Goal: Information Seeking & Learning: Learn about a topic

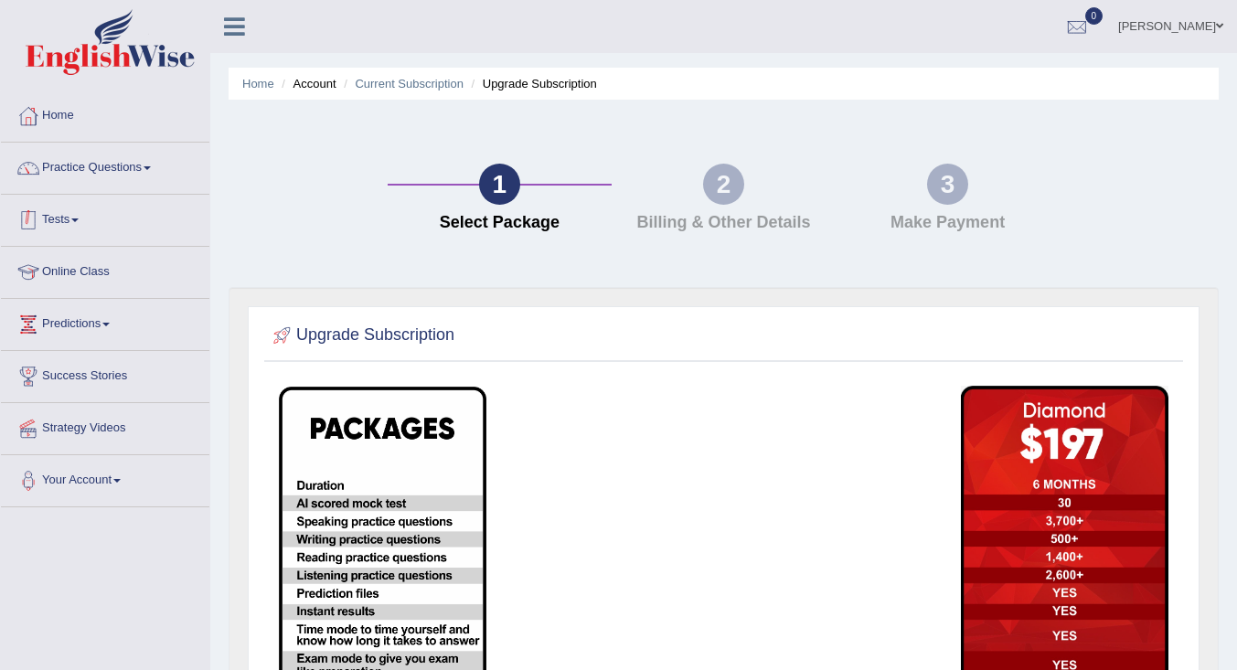
click at [69, 226] on link "Tests" at bounding box center [105, 218] width 208 height 46
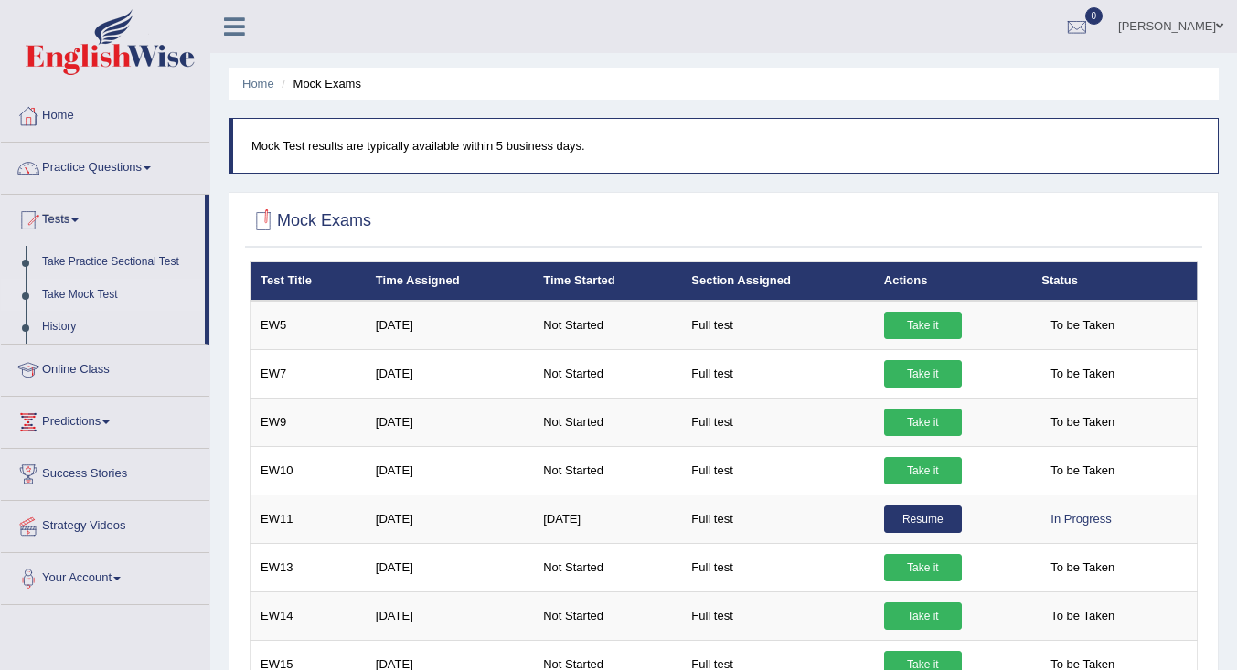
click at [68, 324] on link "History" at bounding box center [119, 327] width 171 height 33
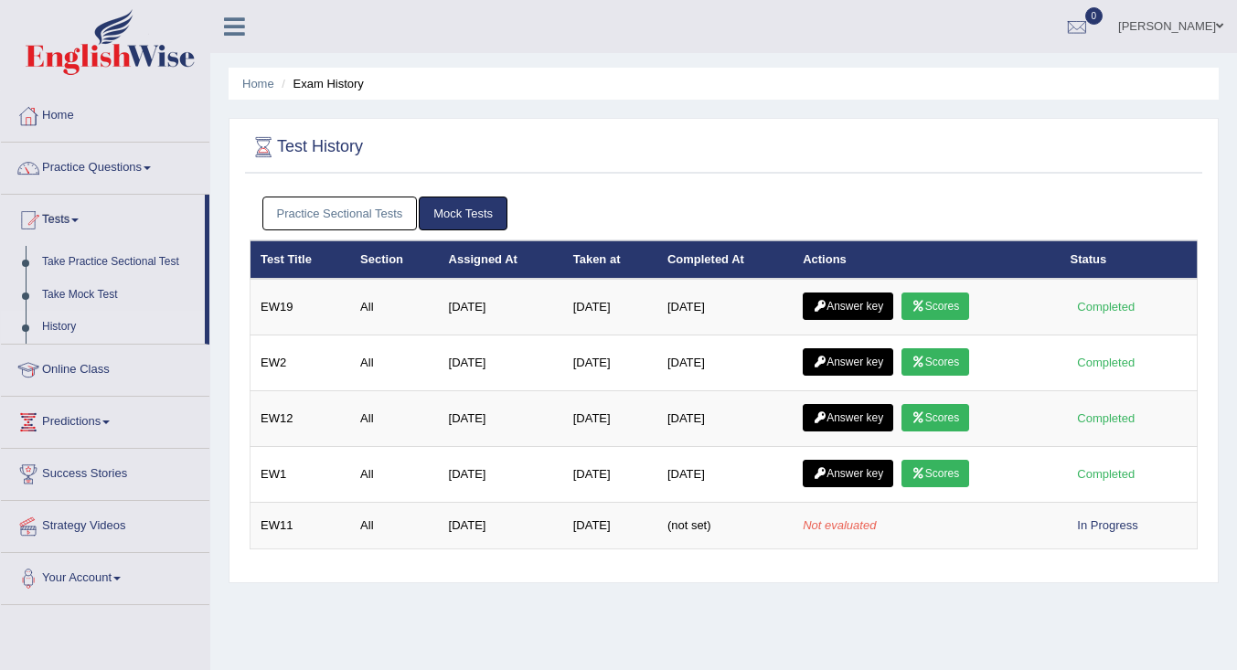
click at [939, 299] on link "Scores" at bounding box center [935, 306] width 68 height 27
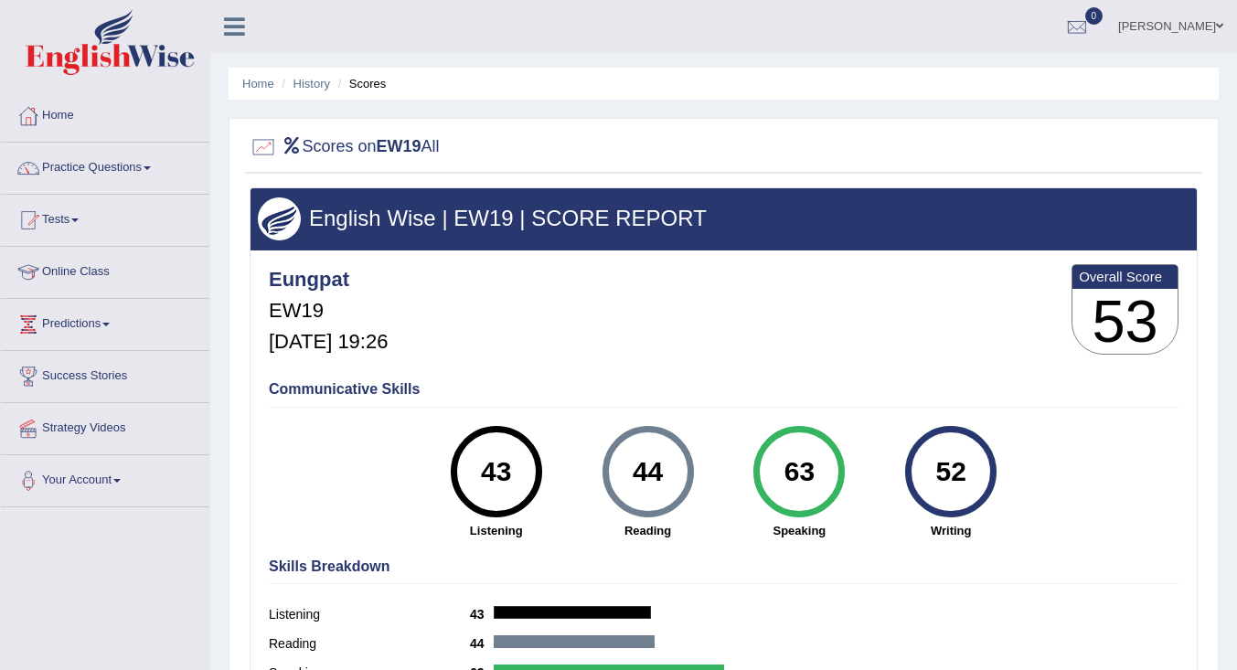
click at [311, 80] on link "History" at bounding box center [311, 84] width 37 height 14
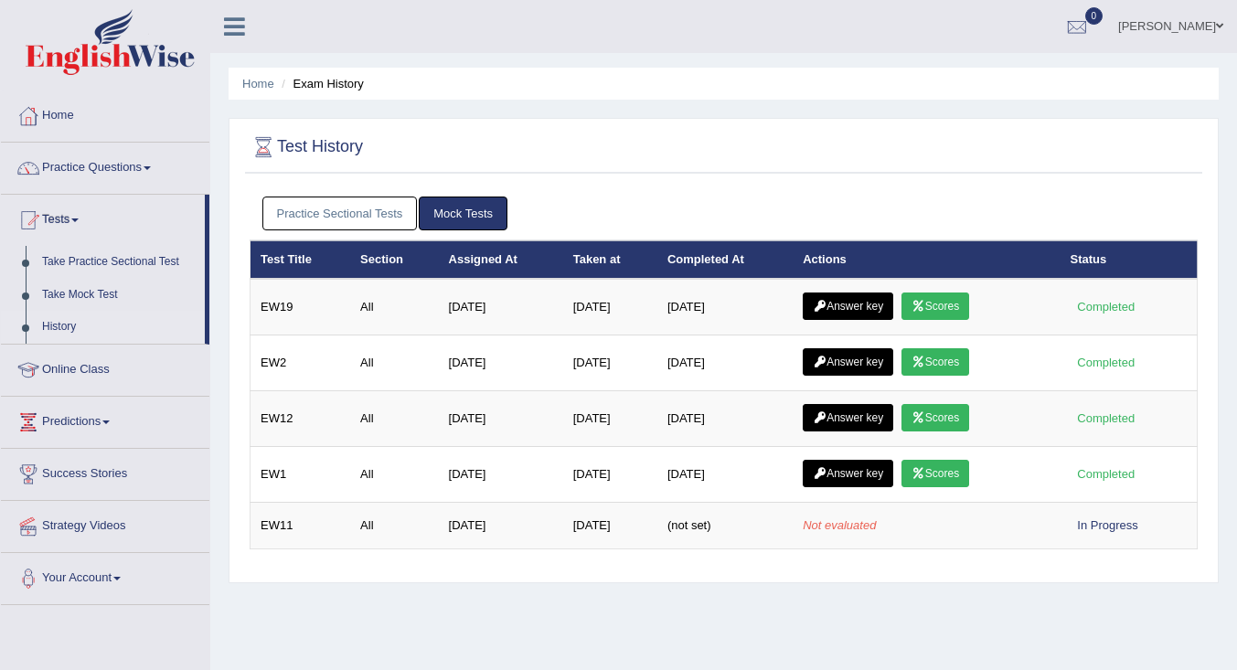
click at [950, 364] on link "Scores" at bounding box center [935, 361] width 68 height 27
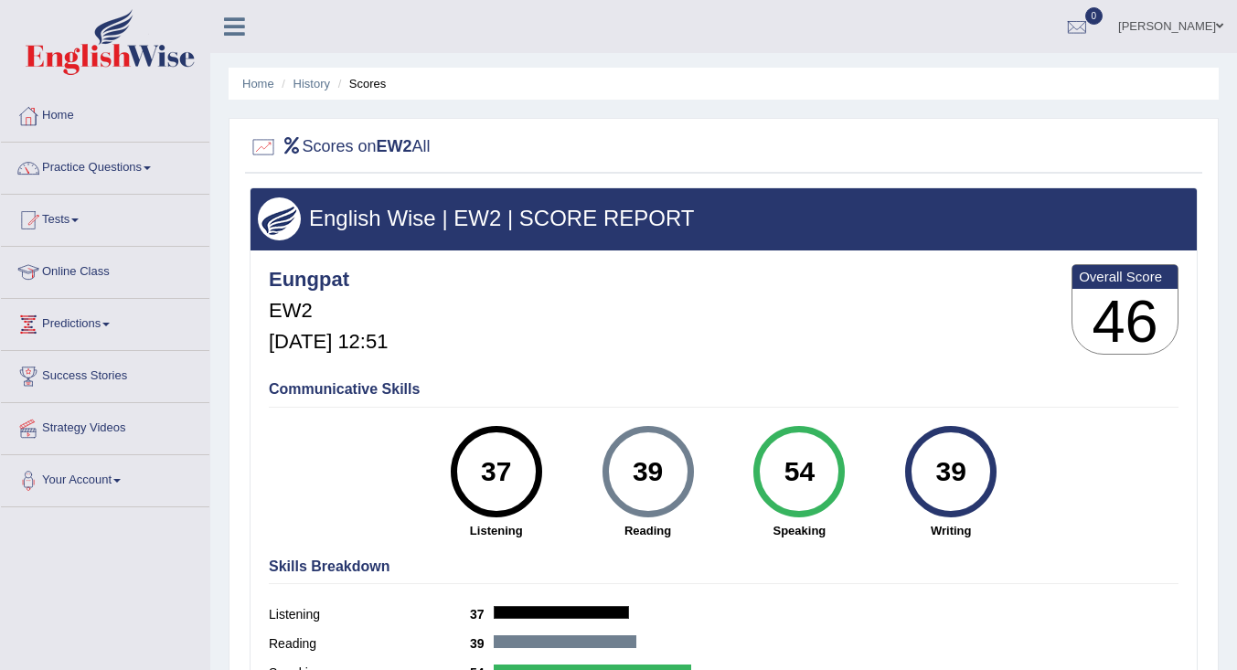
click at [310, 80] on link "History" at bounding box center [311, 84] width 37 height 14
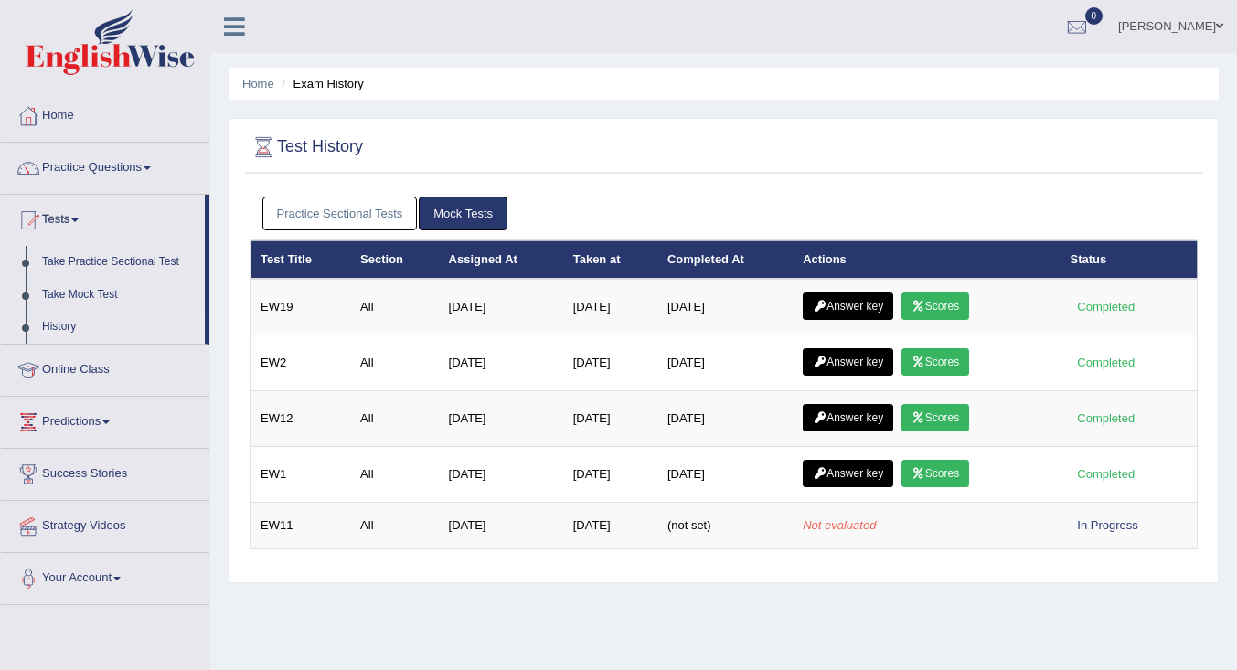
click at [957, 421] on link "Scores" at bounding box center [935, 417] width 68 height 27
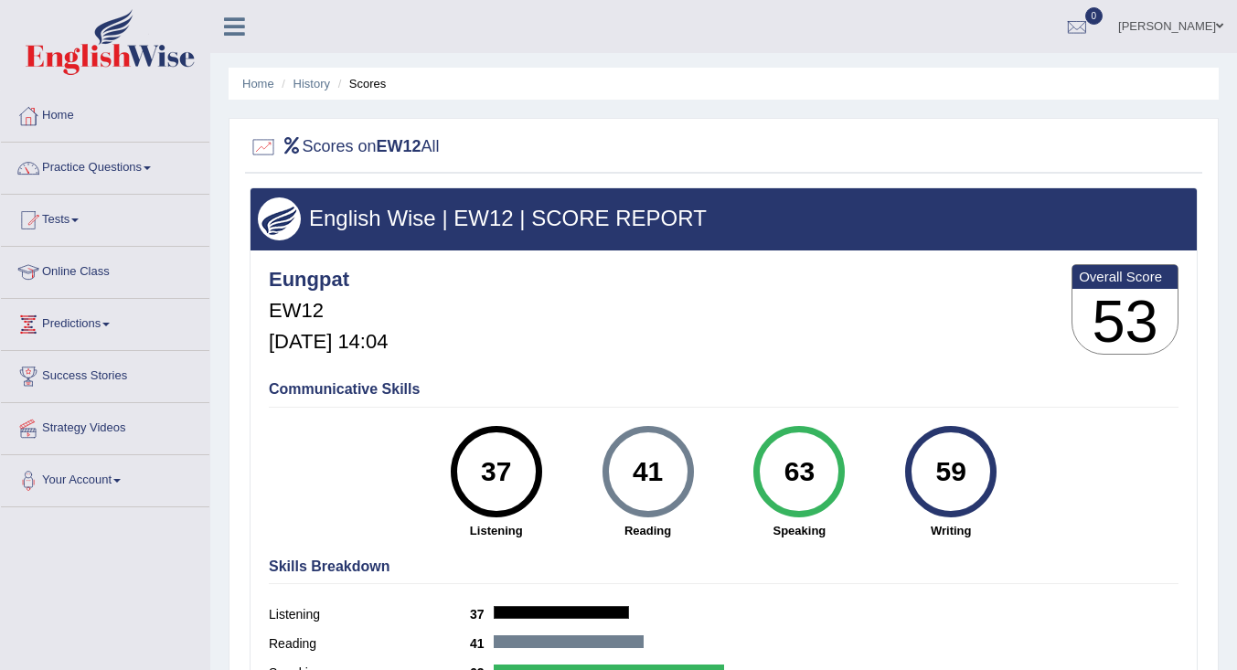
click at [311, 84] on link "History" at bounding box center [311, 84] width 37 height 14
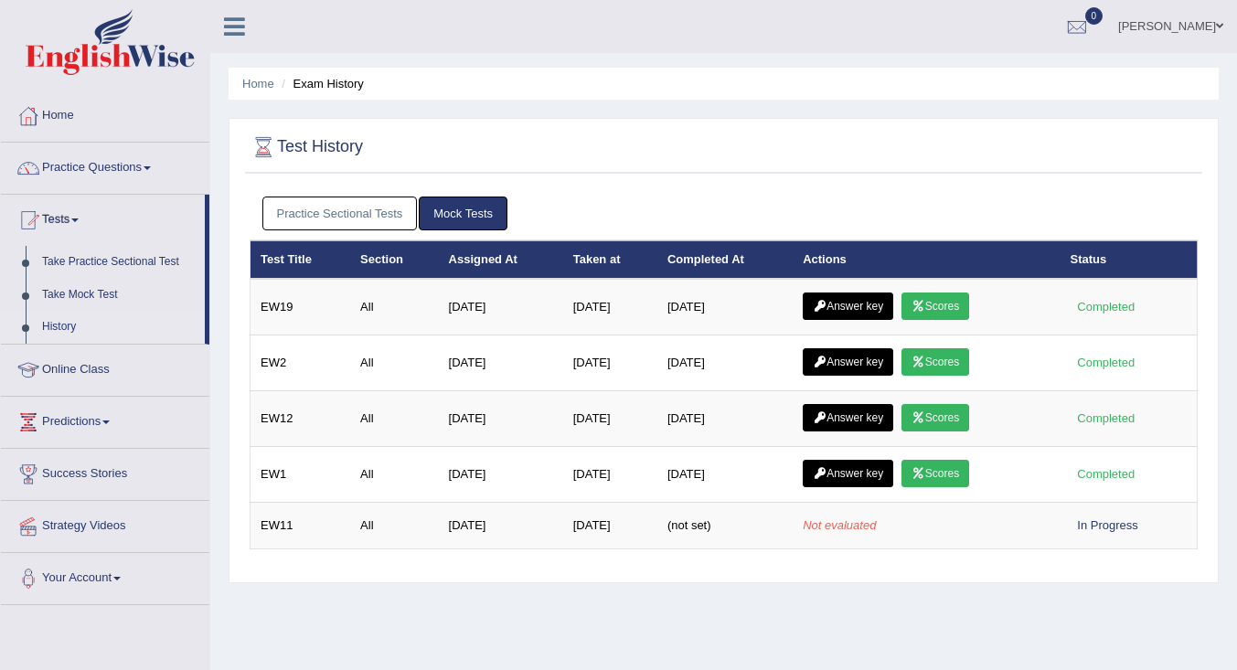
click at [878, 303] on link "Answer key" at bounding box center [848, 306] width 90 height 27
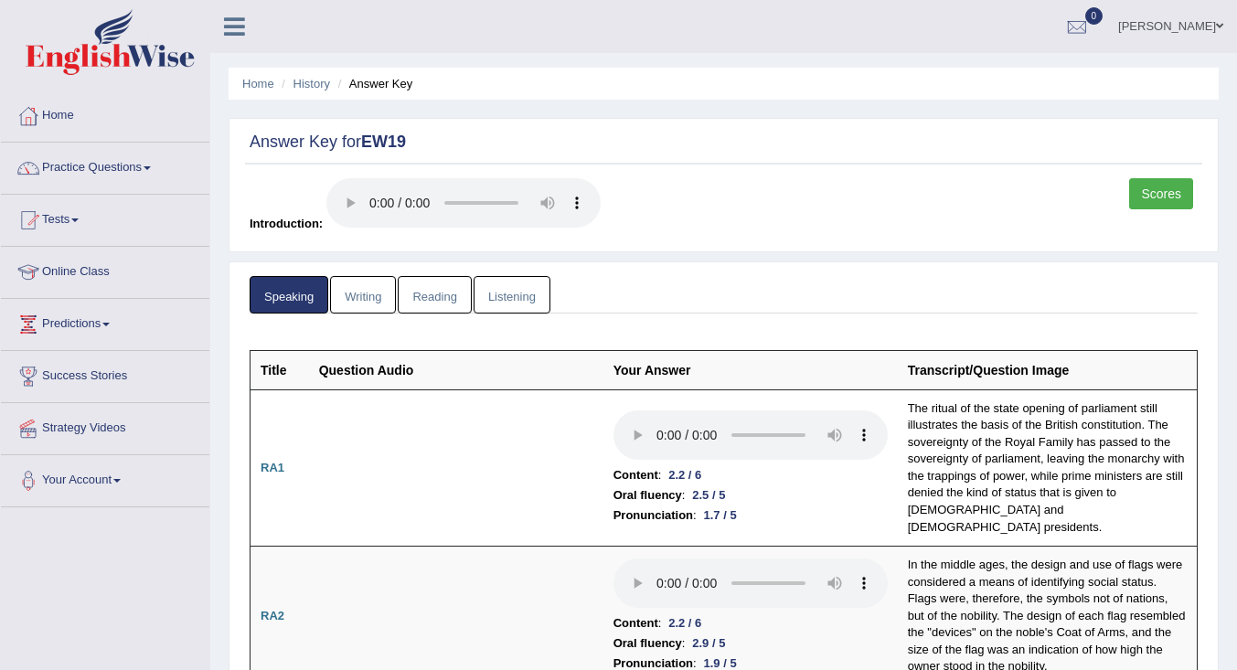
click at [343, 293] on link "Writing" at bounding box center [363, 294] width 66 height 37
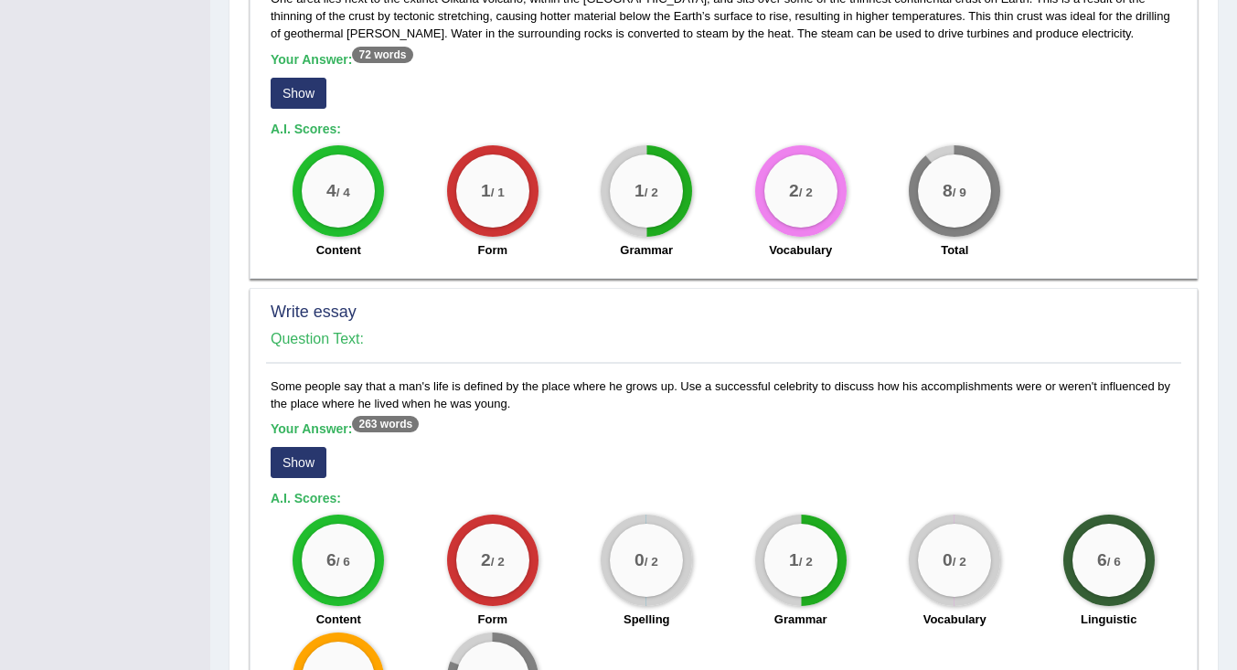
scroll to position [1280, 0]
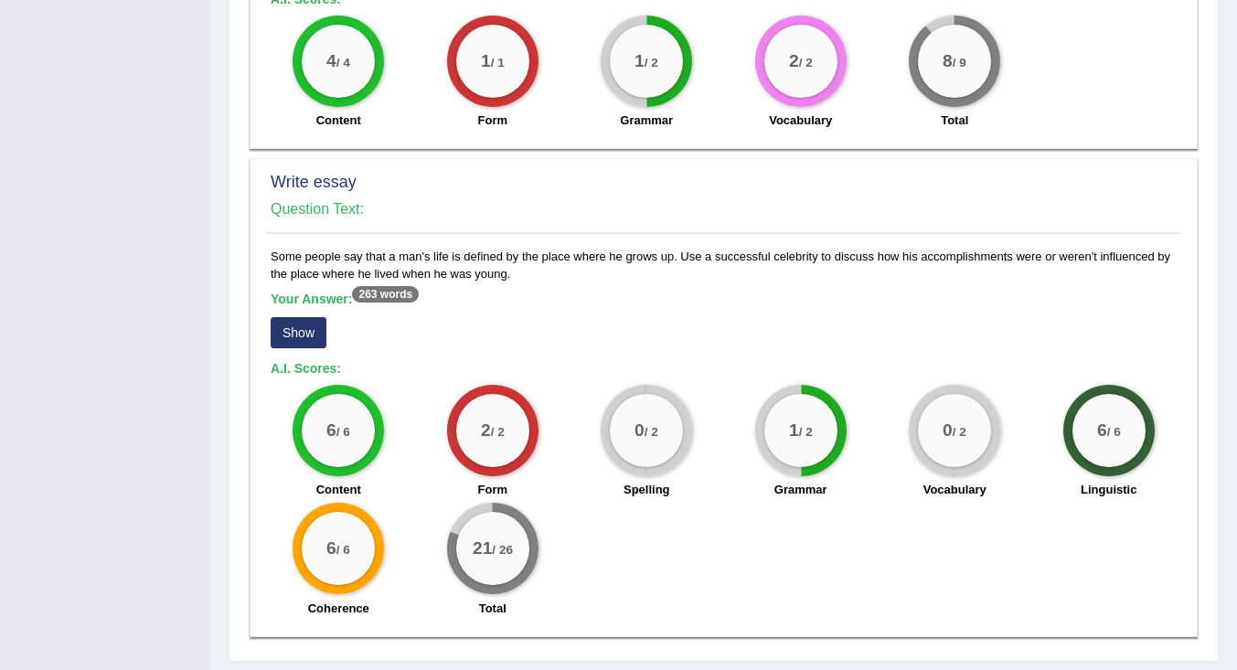
click at [314, 317] on button "Show" at bounding box center [299, 332] width 56 height 31
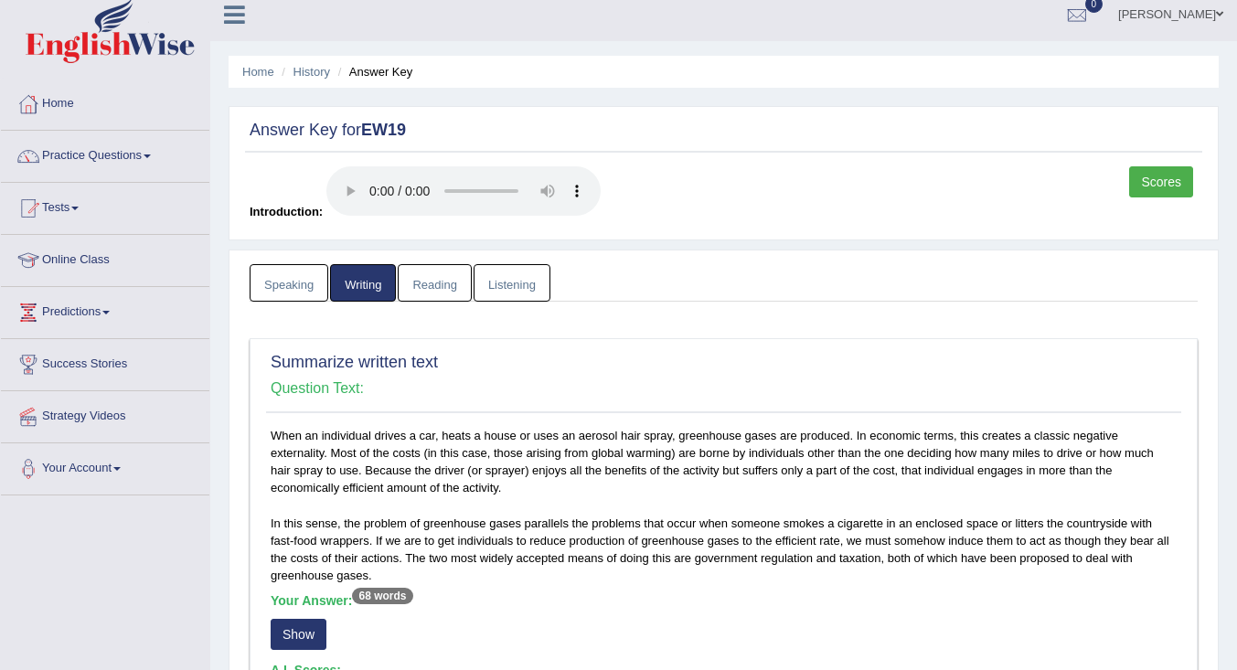
scroll to position [0, 0]
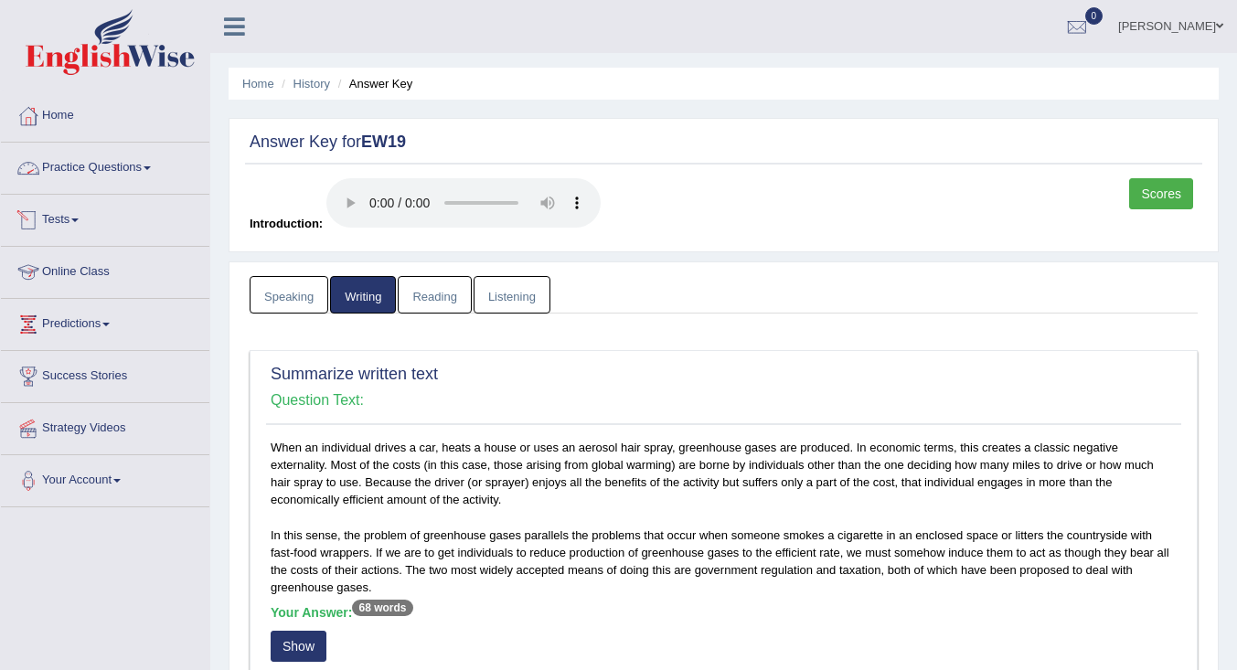
click at [61, 172] on link "Practice Questions" at bounding box center [105, 166] width 208 height 46
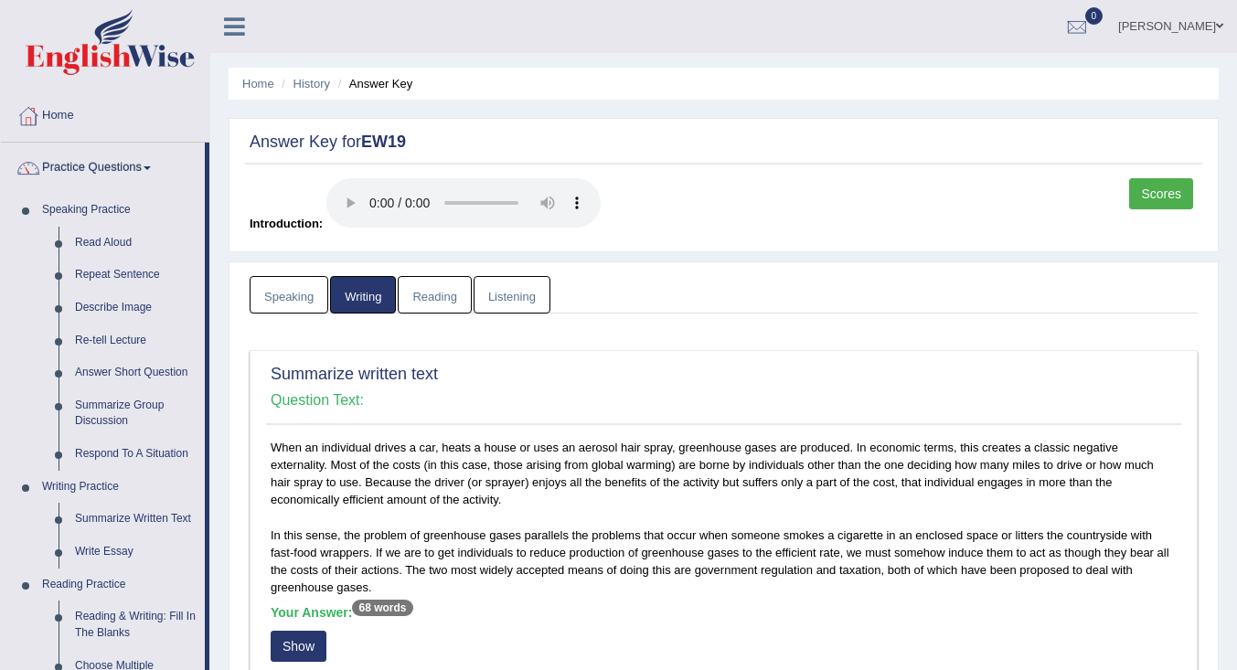
click at [102, 308] on link "Describe Image" at bounding box center [136, 308] width 138 height 33
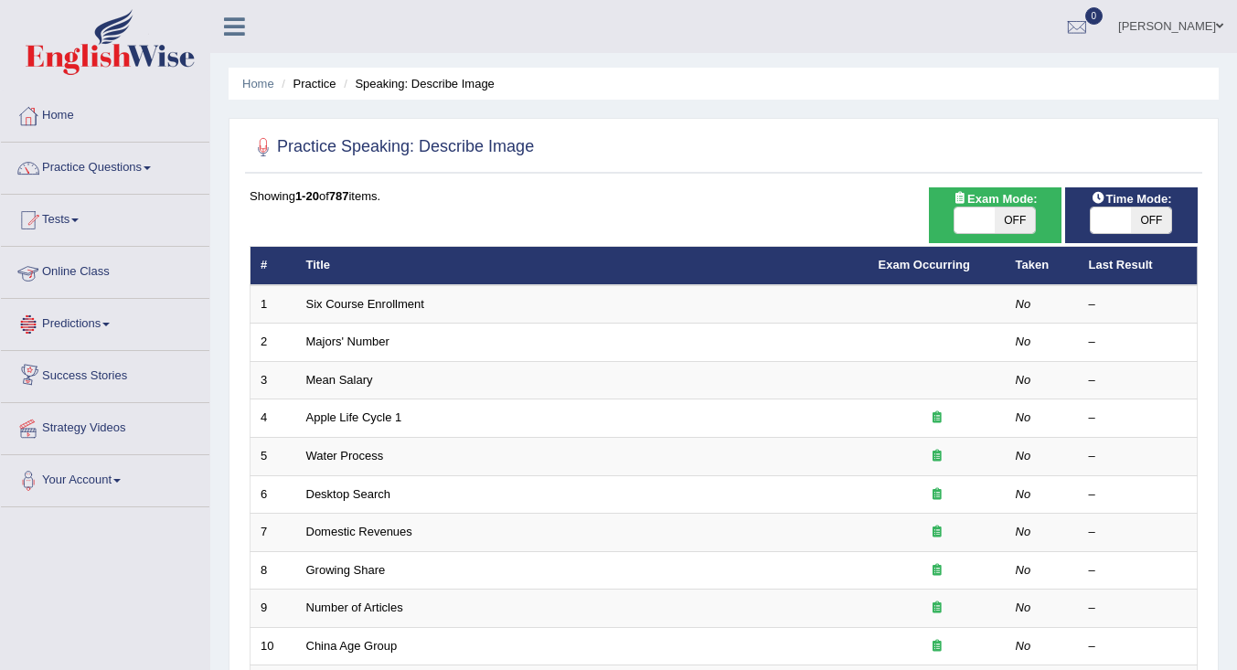
click at [72, 271] on link "Online Class" at bounding box center [105, 270] width 208 height 46
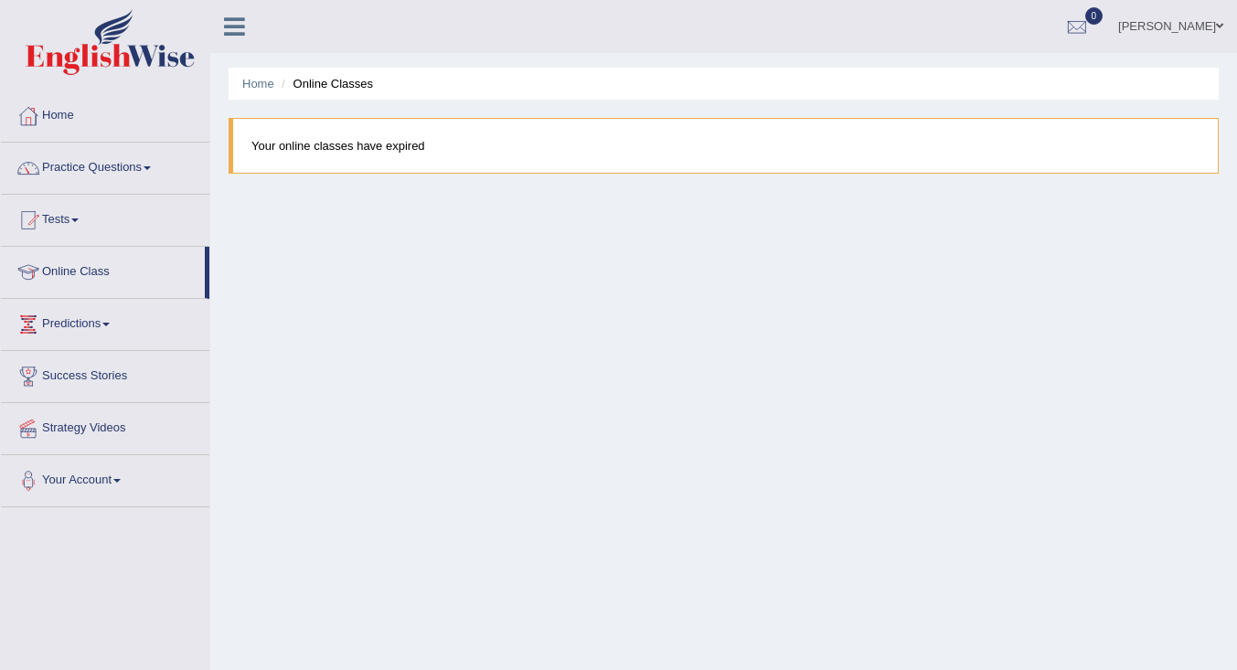
click at [80, 268] on link "Online Class" at bounding box center [103, 270] width 204 height 46
click at [47, 106] on link "Home" at bounding box center [105, 113] width 208 height 46
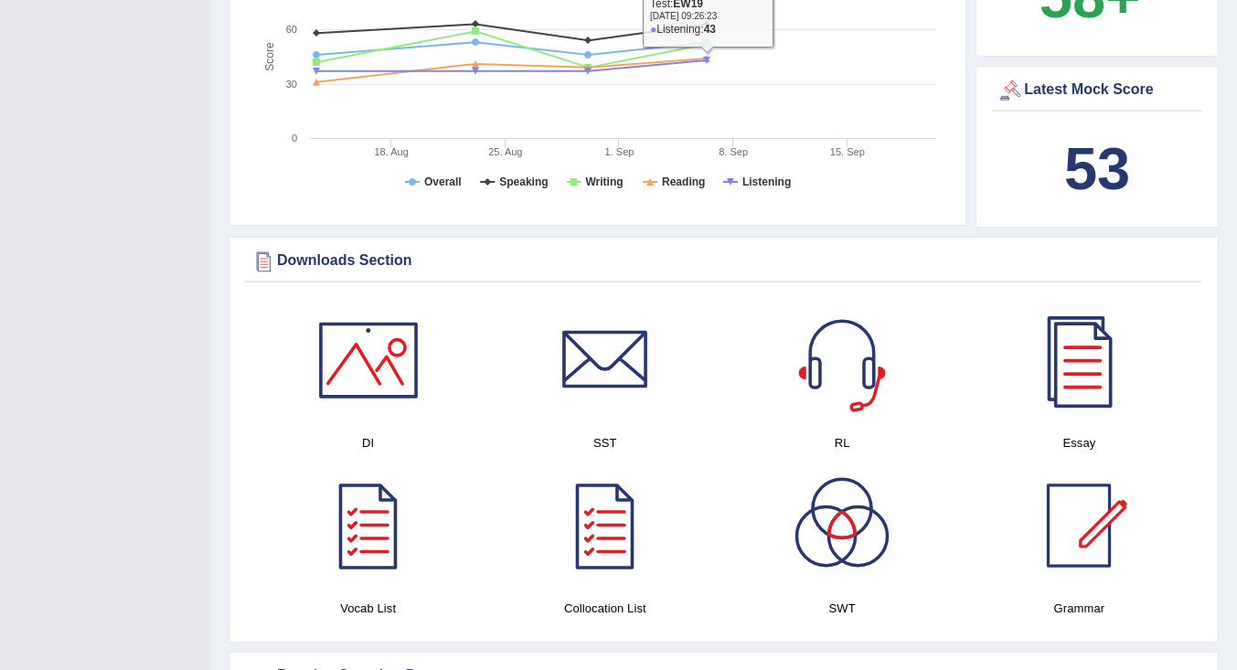
scroll to position [731, 0]
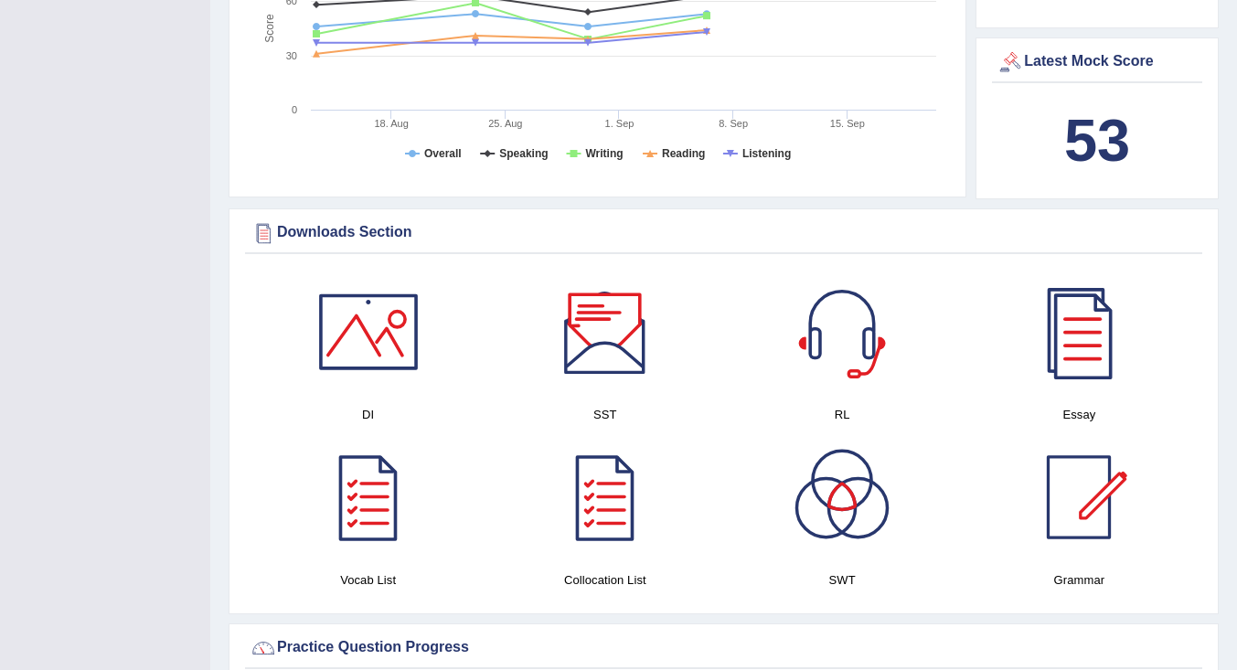
click at [630, 345] on div at bounding box center [605, 332] width 128 height 128
click at [835, 333] on div at bounding box center [842, 332] width 128 height 128
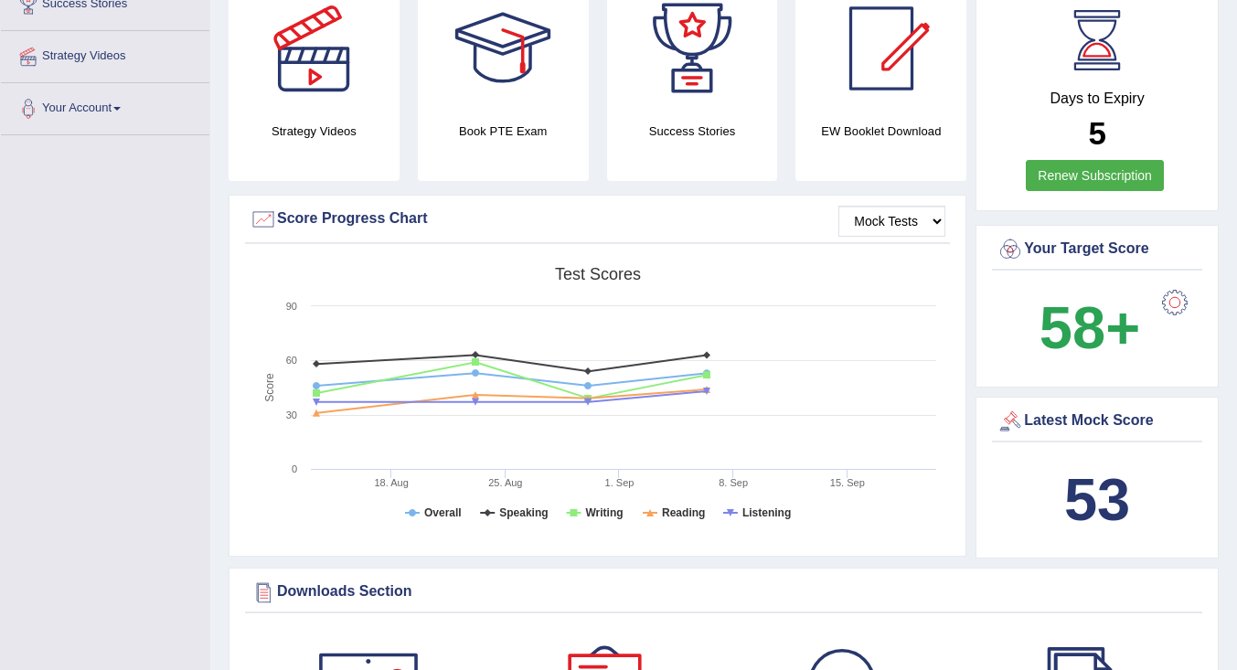
scroll to position [0, 0]
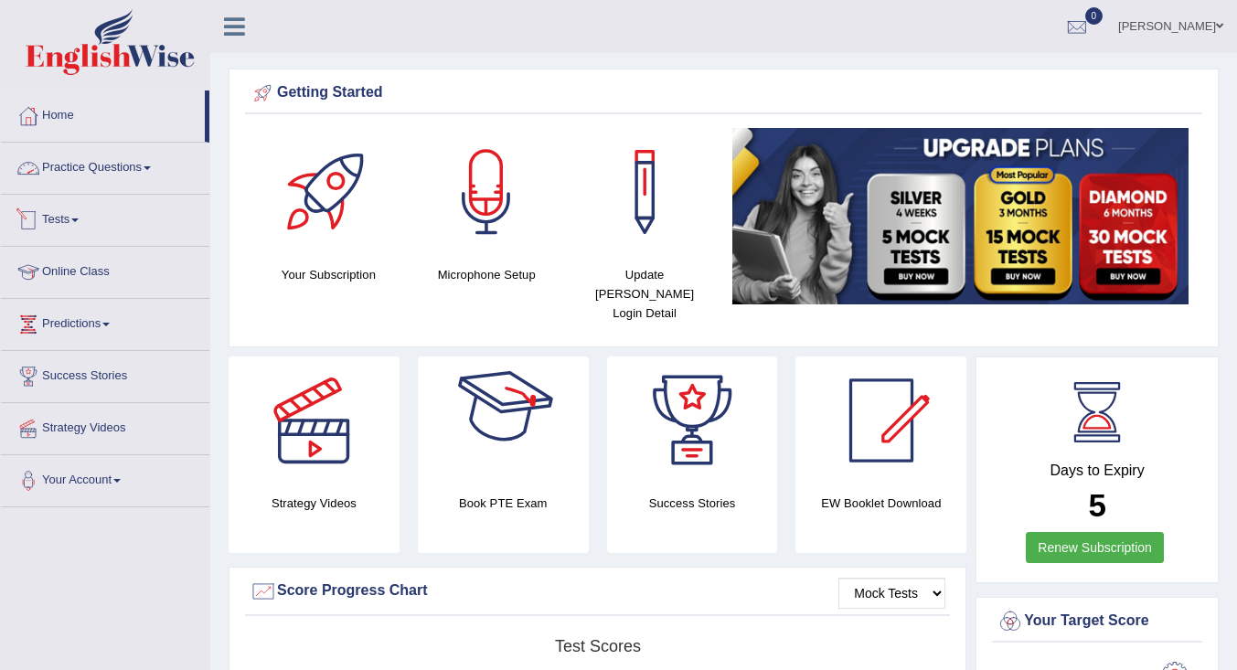
click at [133, 159] on link "Practice Questions" at bounding box center [105, 166] width 208 height 46
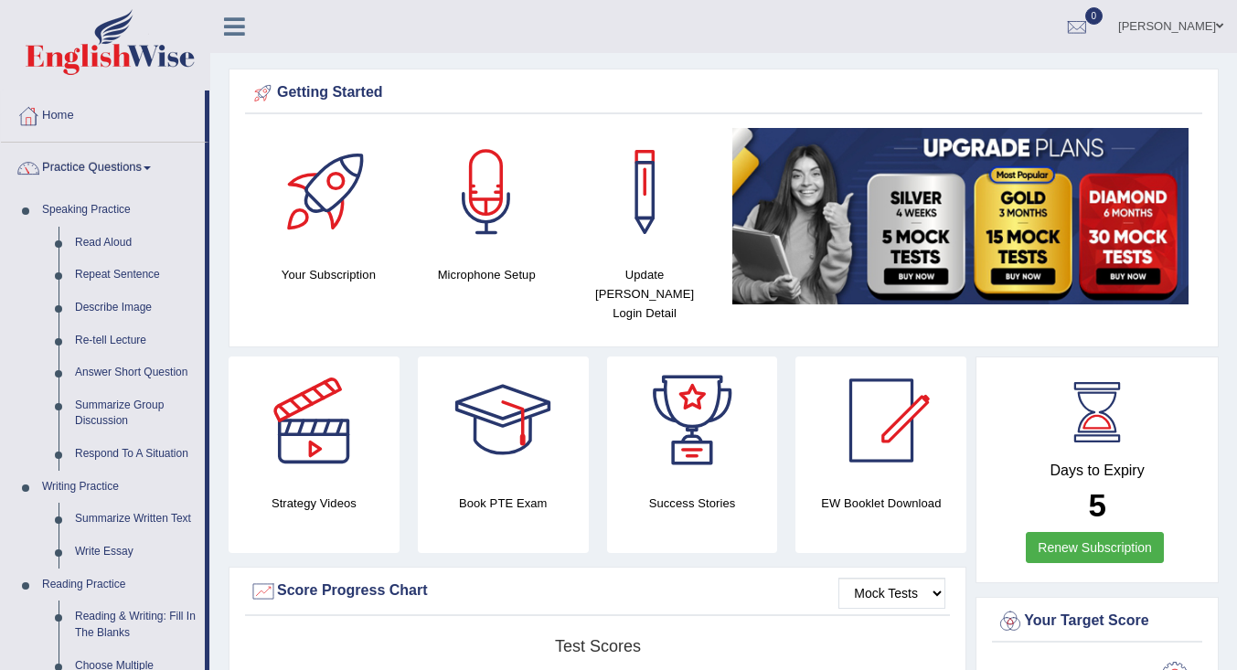
click at [116, 303] on link "Describe Image" at bounding box center [136, 308] width 138 height 33
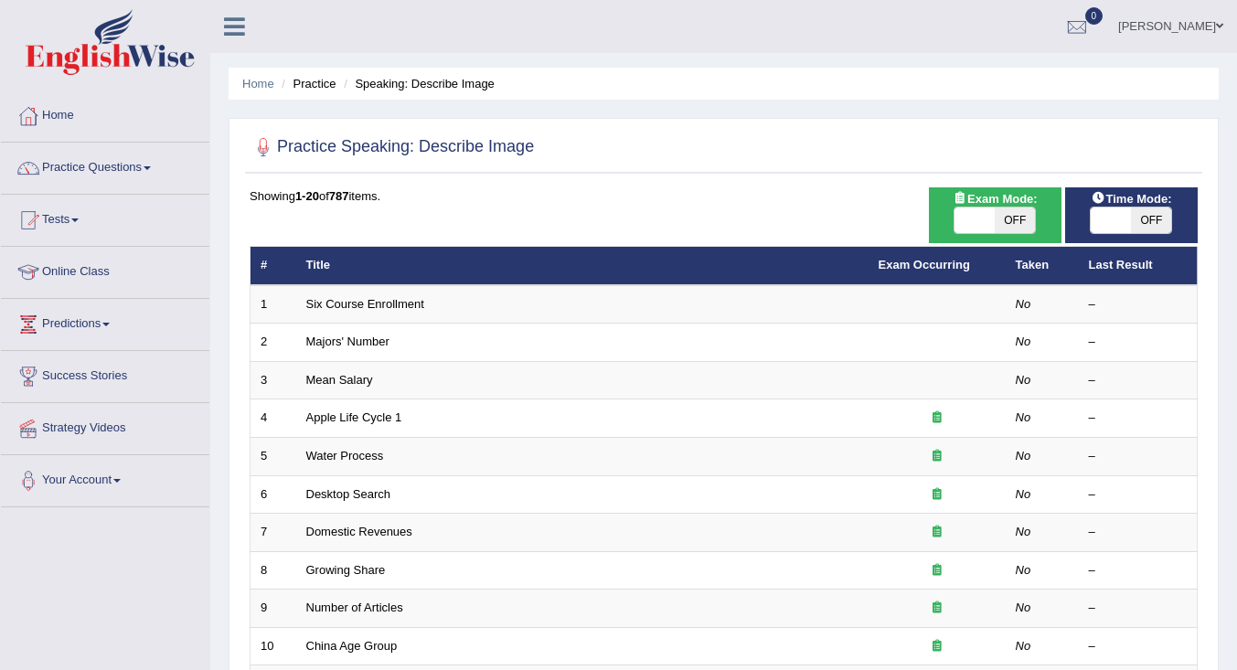
click at [320, 310] on link "Six Course Enrollment" at bounding box center [365, 304] width 118 height 14
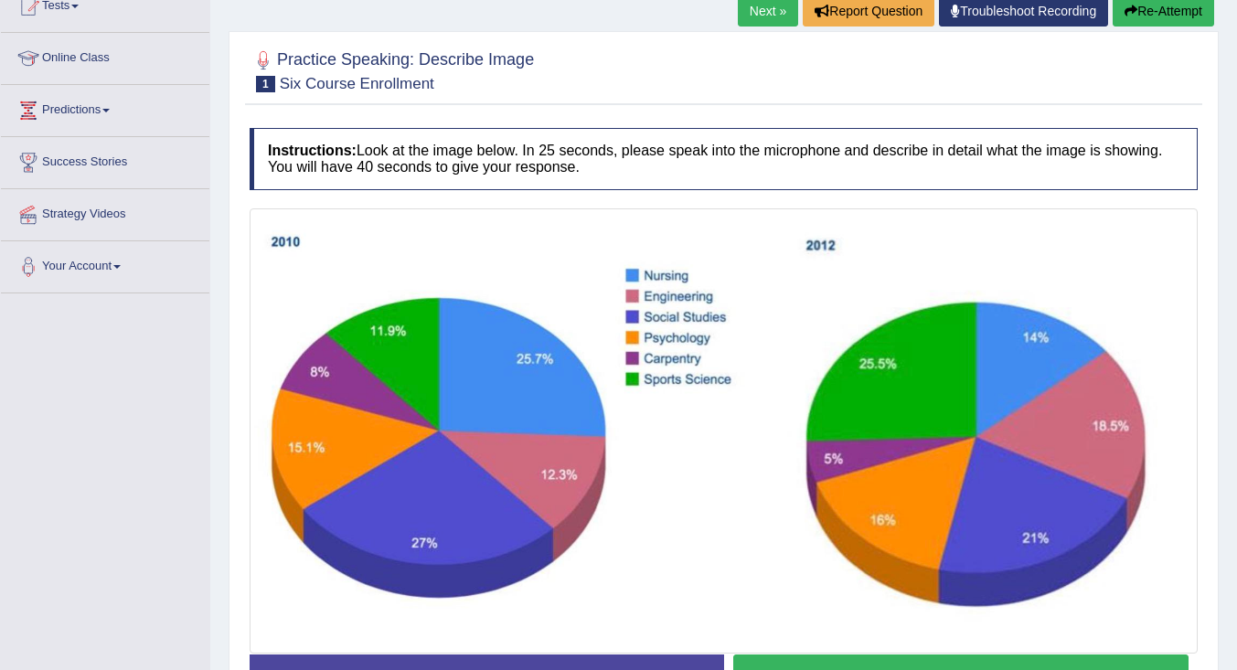
scroll to position [248, 0]
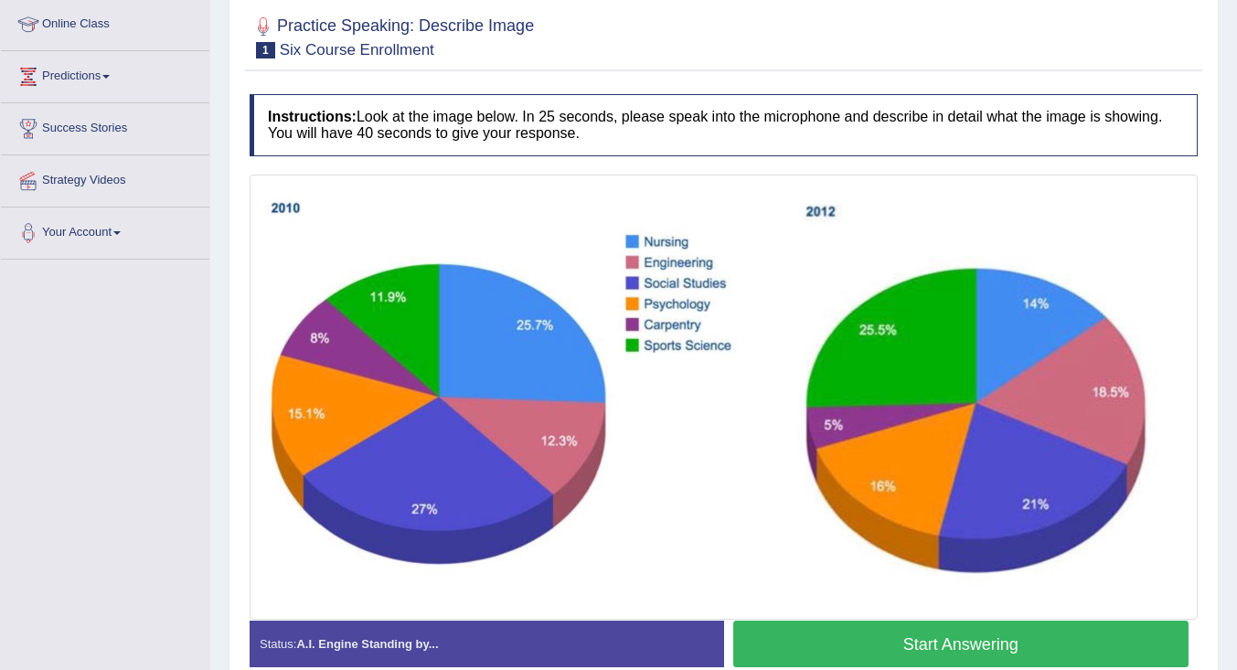
click at [836, 642] on button "Start Answering" at bounding box center [961, 644] width 456 height 47
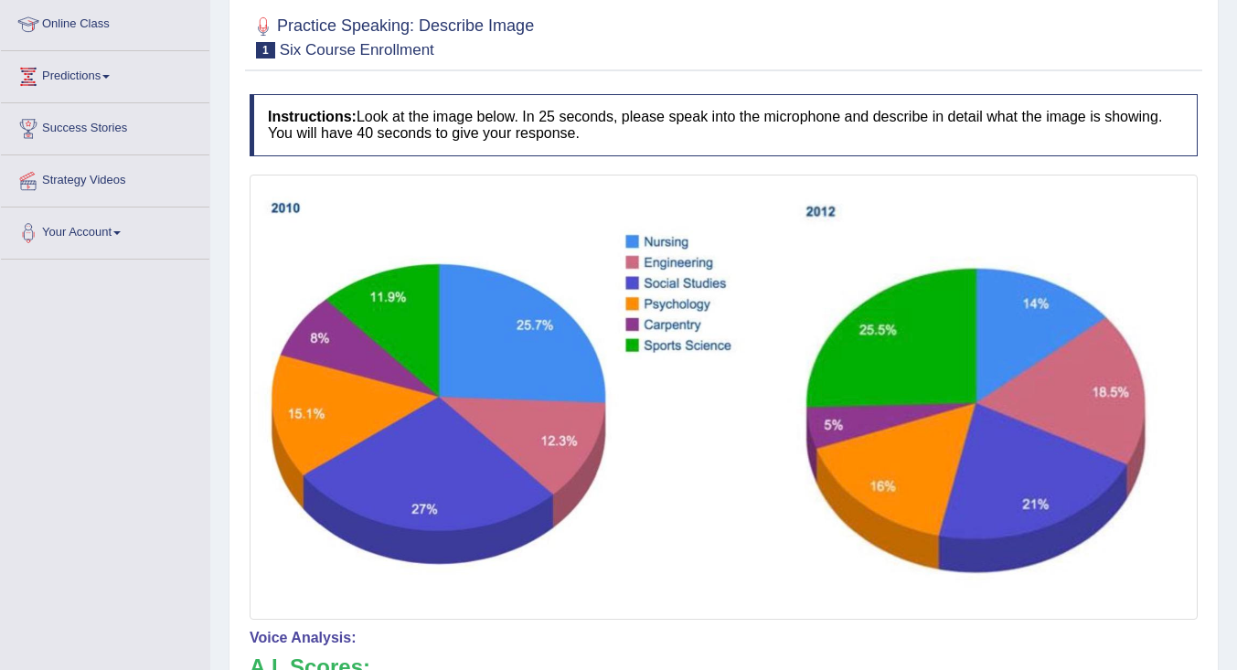
drag, startPoint x: 1240, startPoint y: 471, endPoint x: 1238, endPoint y: 539, distance: 68.6
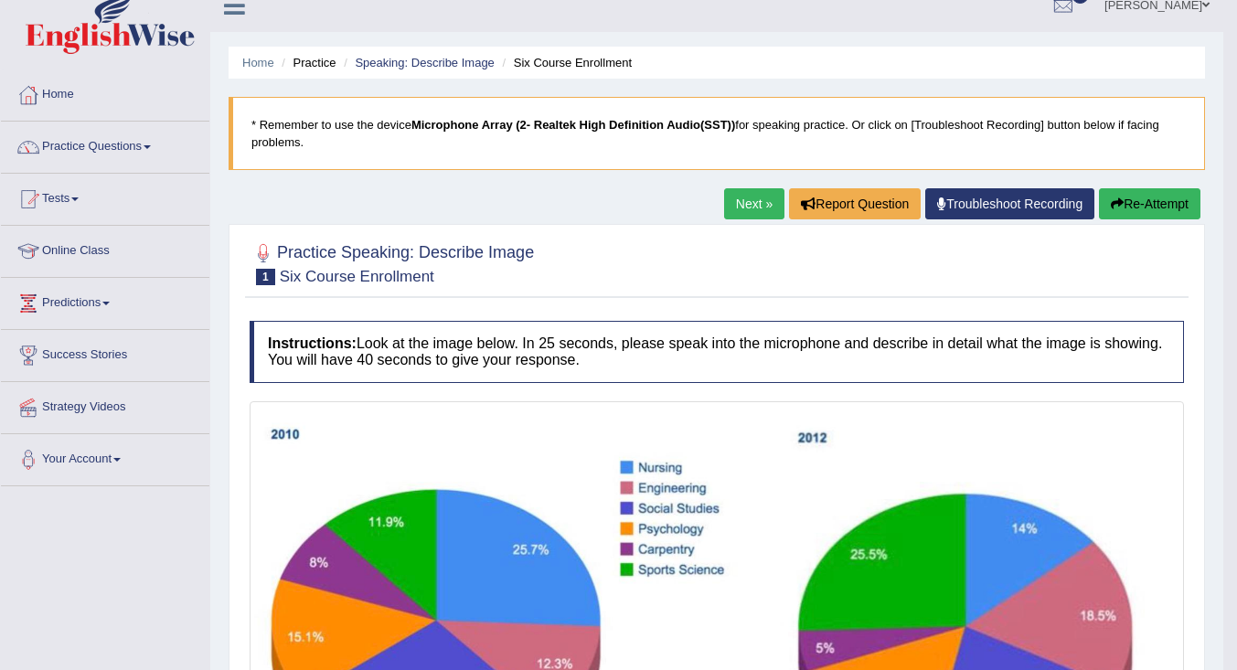
scroll to position [0, 0]
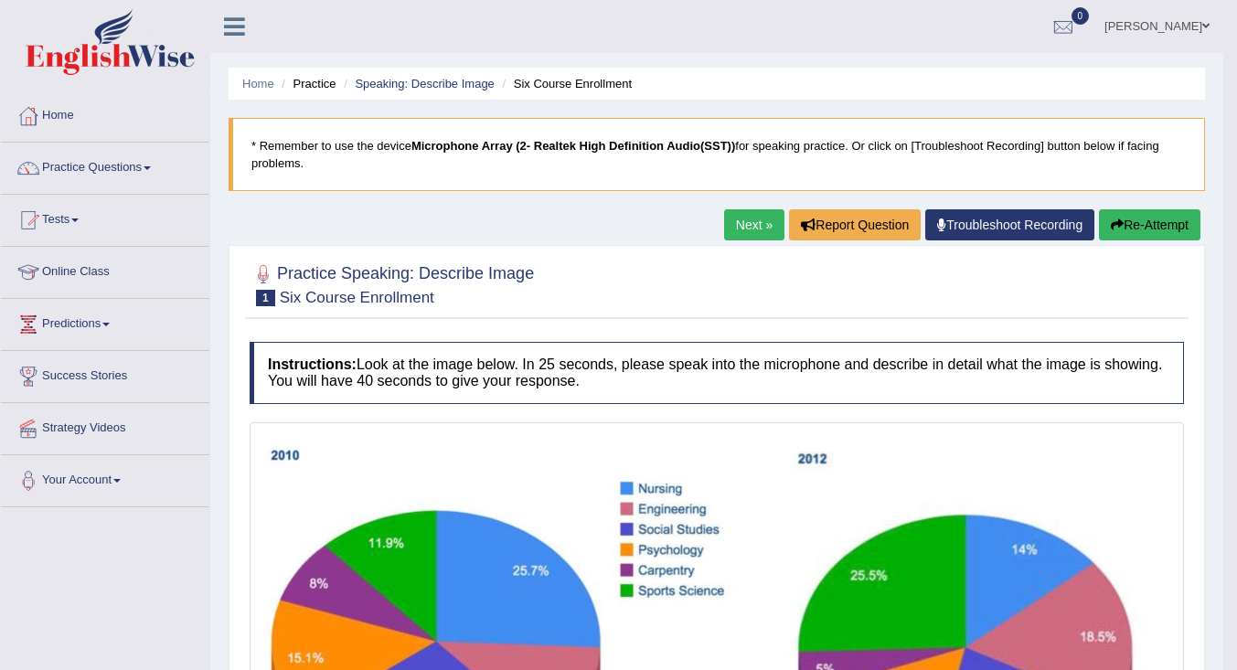
click at [738, 232] on link "Next »" at bounding box center [754, 224] width 60 height 31
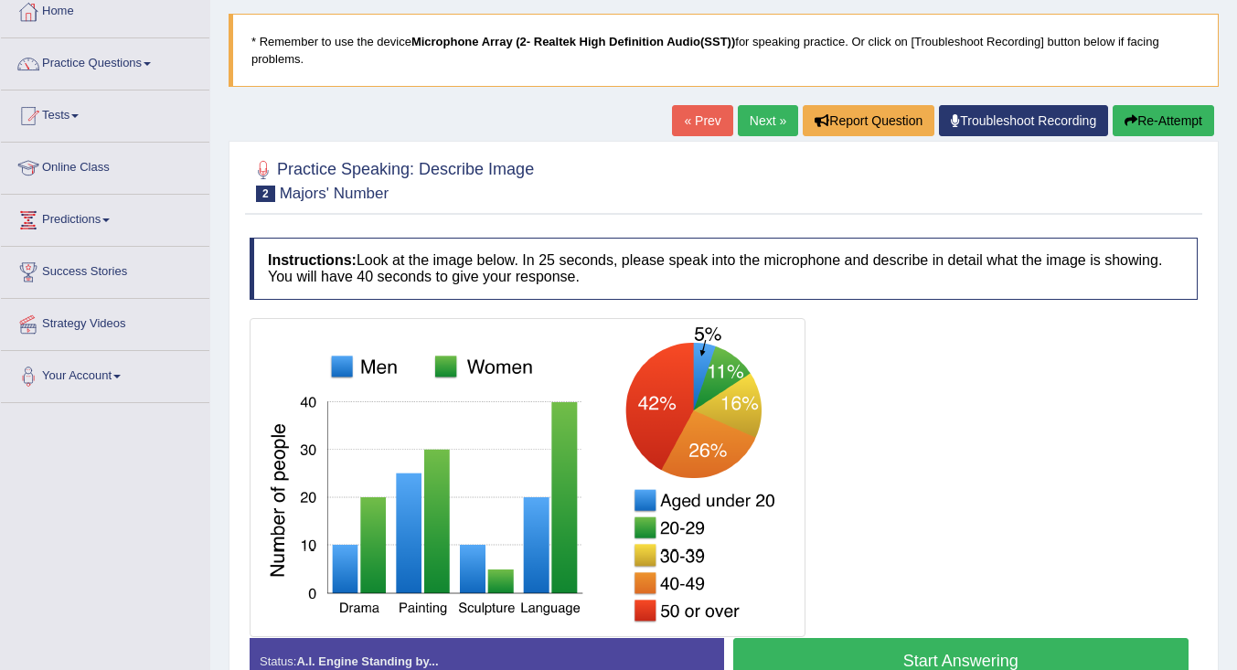
scroll to position [290, 0]
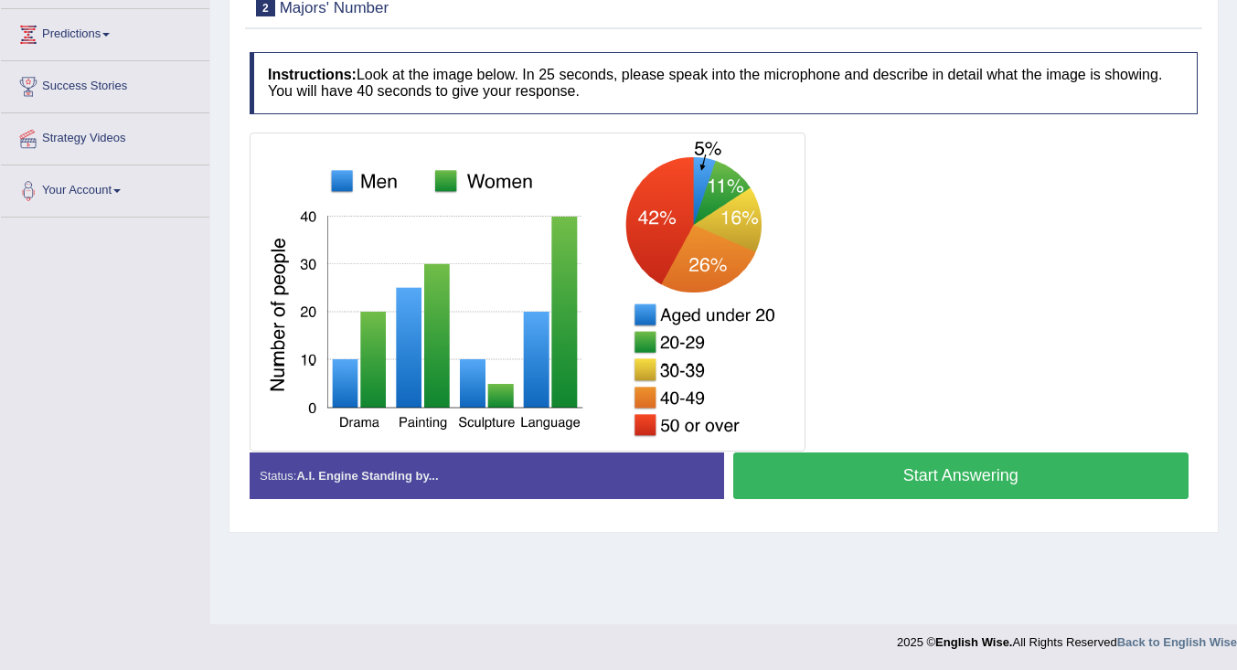
click at [887, 469] on button "Start Answering" at bounding box center [961, 475] width 456 height 47
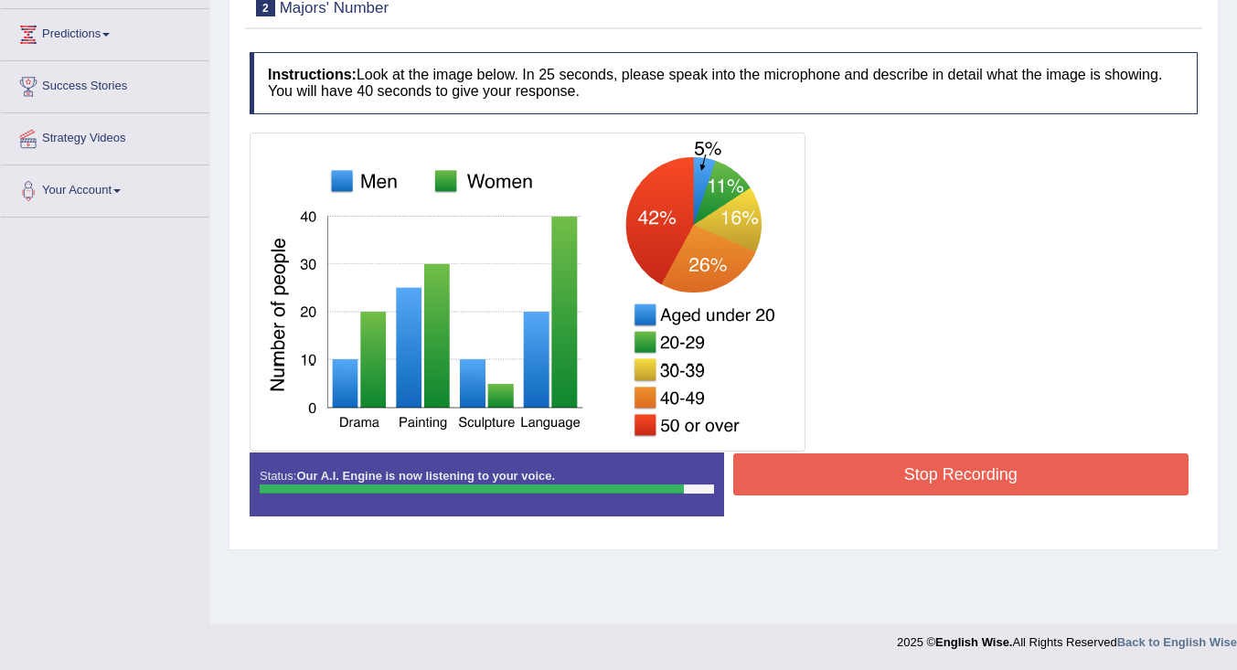
click at [829, 478] on button "Stop Recording" at bounding box center [961, 474] width 456 height 42
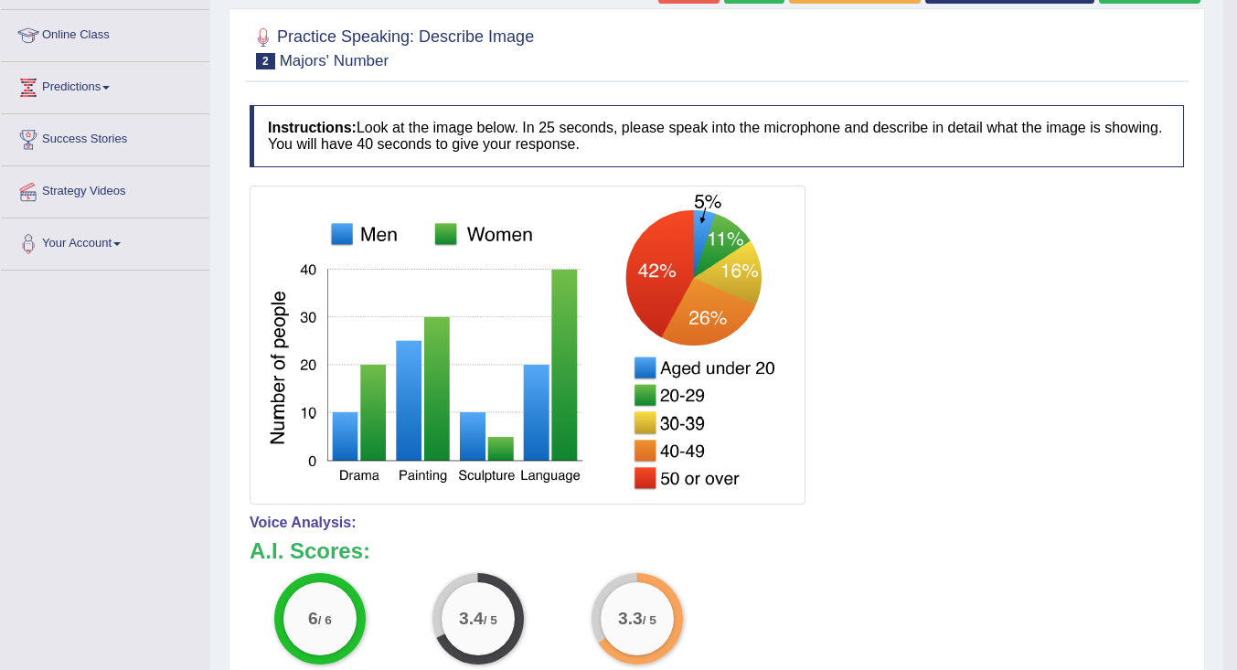
scroll to position [51, 0]
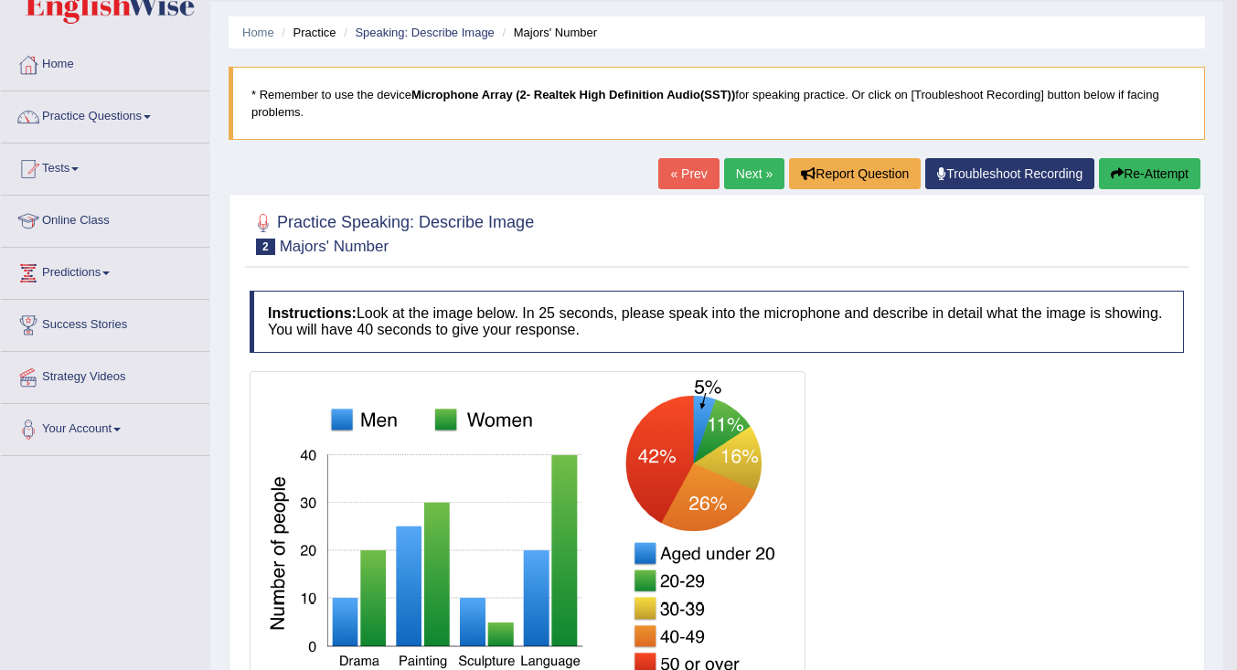
click at [741, 172] on link "Next »" at bounding box center [754, 173] width 60 height 31
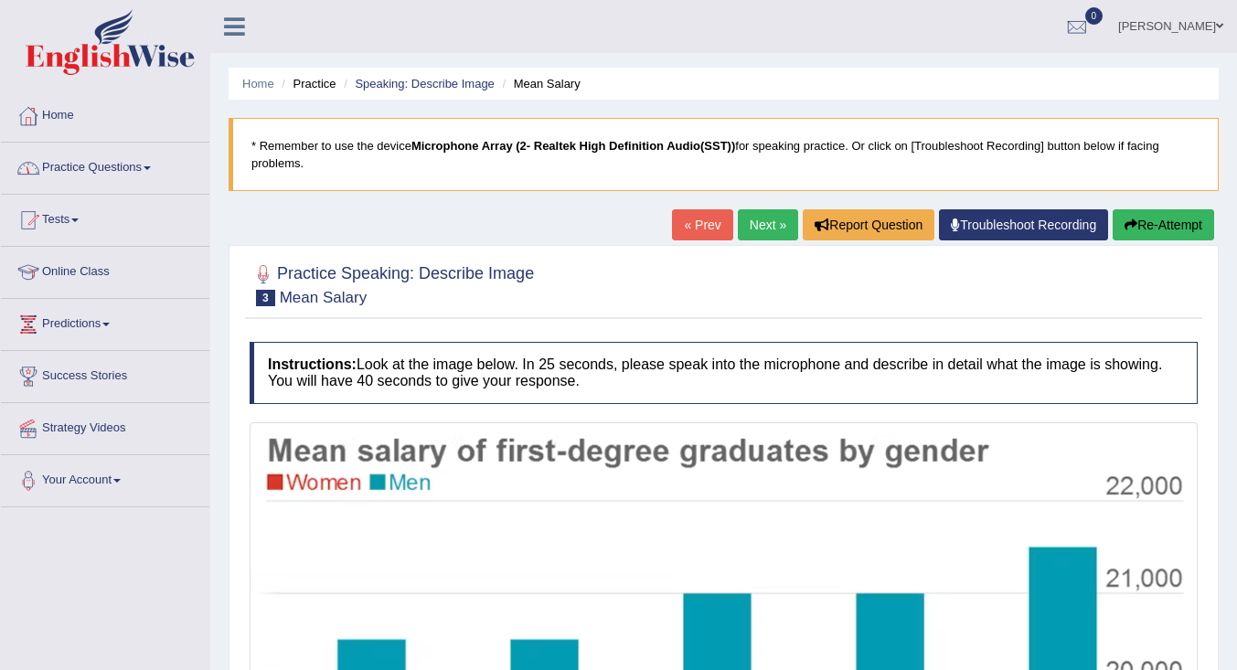
click at [58, 159] on link "Practice Questions" at bounding box center [105, 166] width 208 height 46
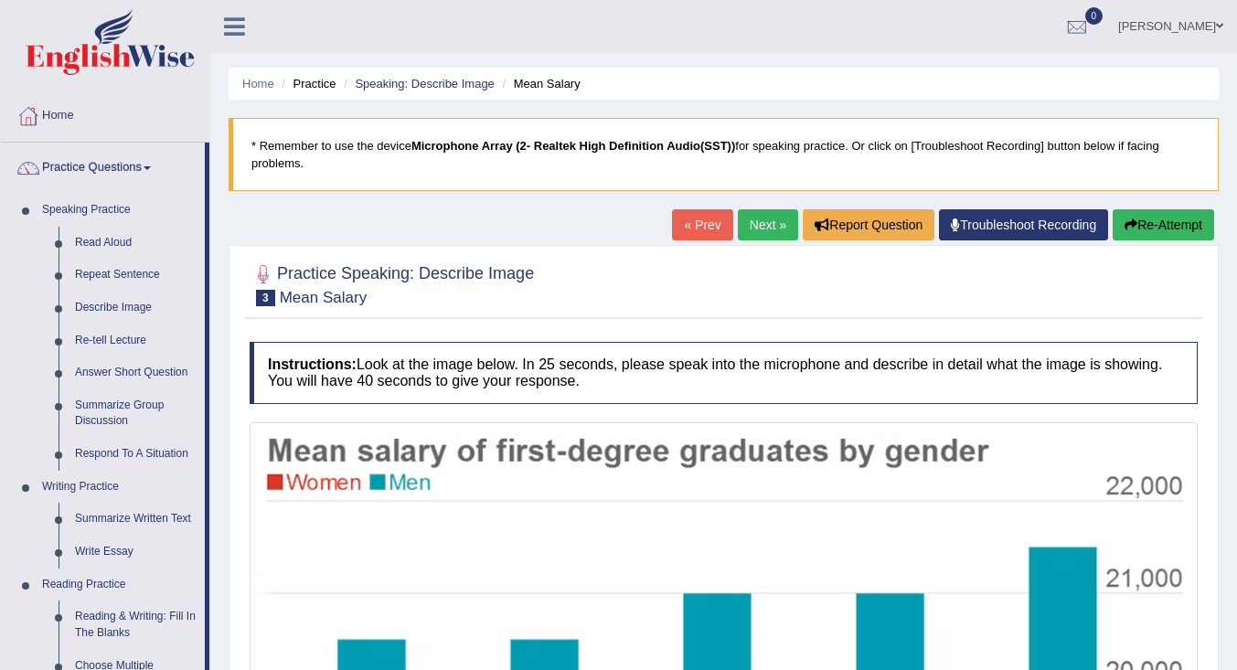
click at [123, 273] on link "Repeat Sentence" at bounding box center [136, 275] width 138 height 33
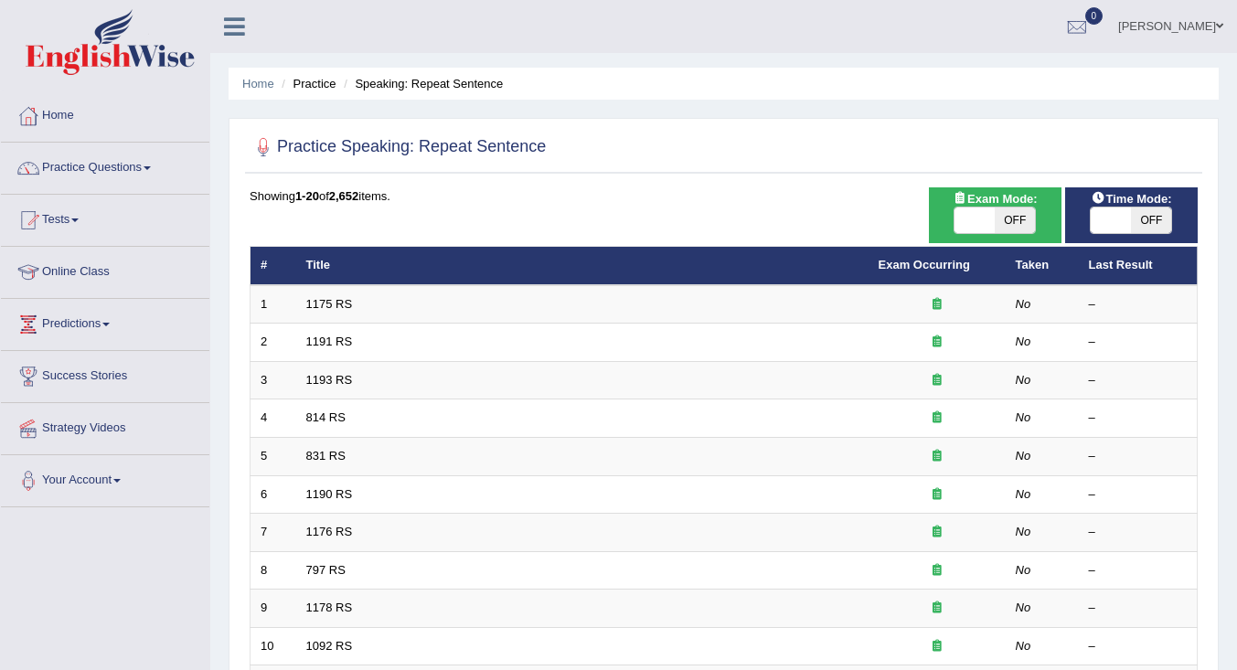
click at [335, 303] on link "1175 RS" at bounding box center [329, 304] width 47 height 14
click at [1140, 225] on span "OFF" at bounding box center [1151, 220] width 40 height 26
checkbox input "true"
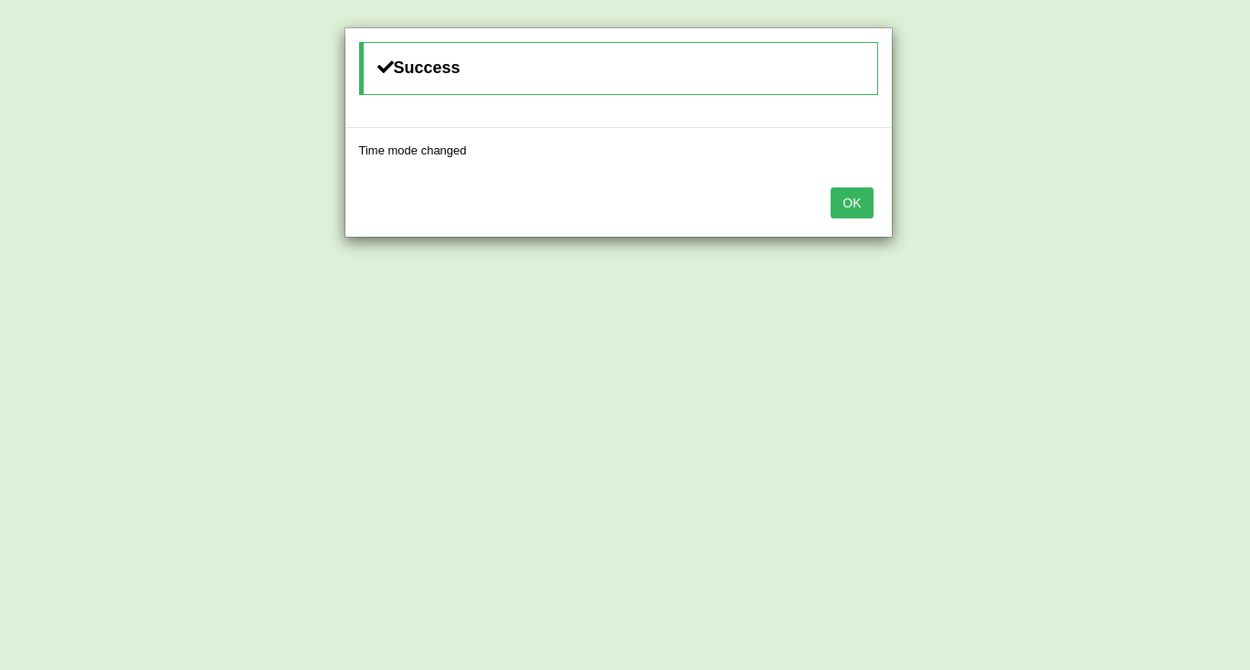
click at [850, 195] on button "OK" at bounding box center [852, 202] width 42 height 31
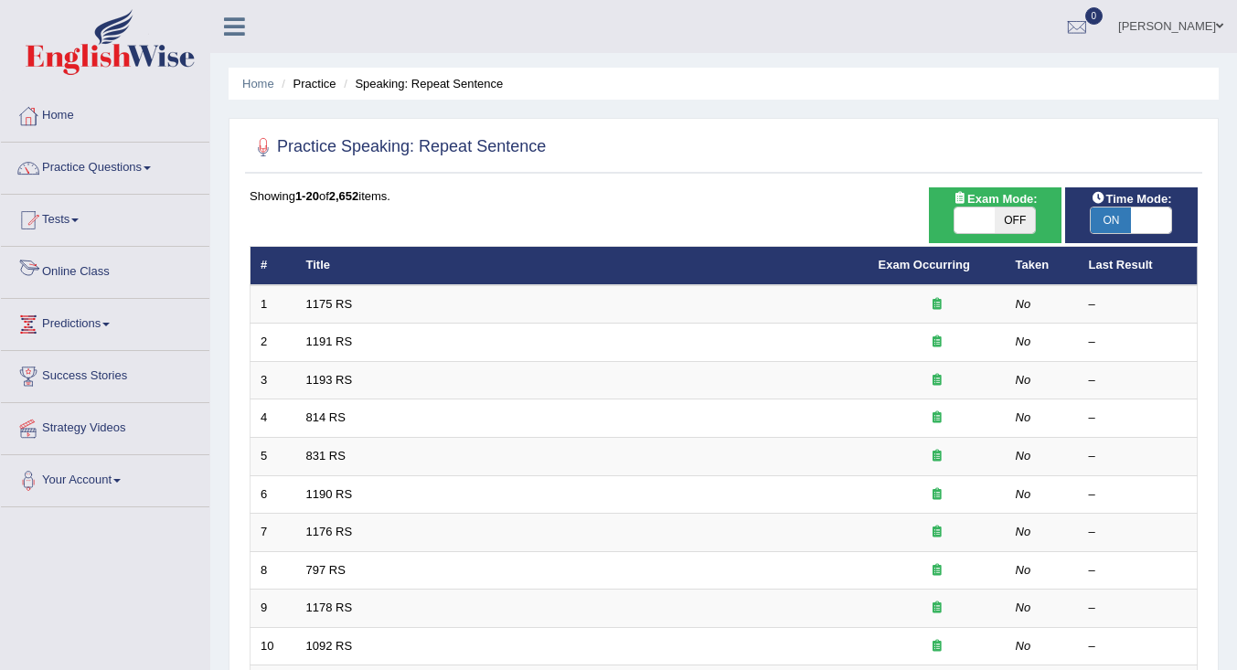
click at [348, 304] on link "1175 RS" at bounding box center [329, 304] width 47 height 14
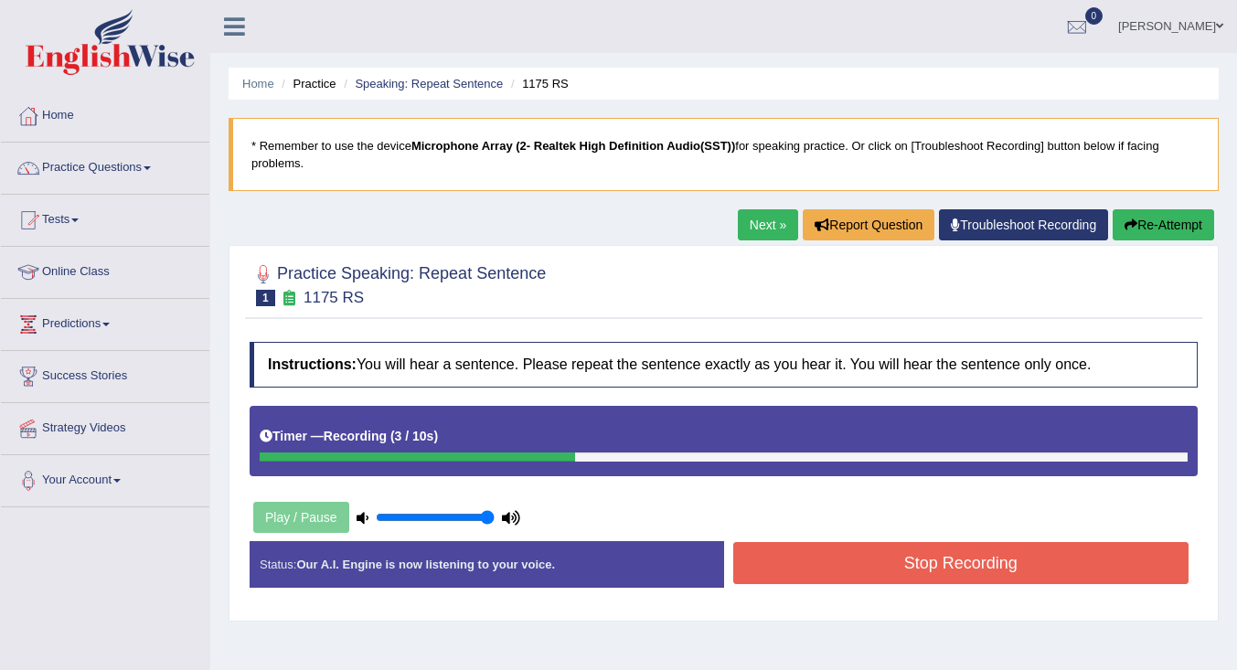
click at [849, 565] on button "Stop Recording" at bounding box center [961, 563] width 456 height 42
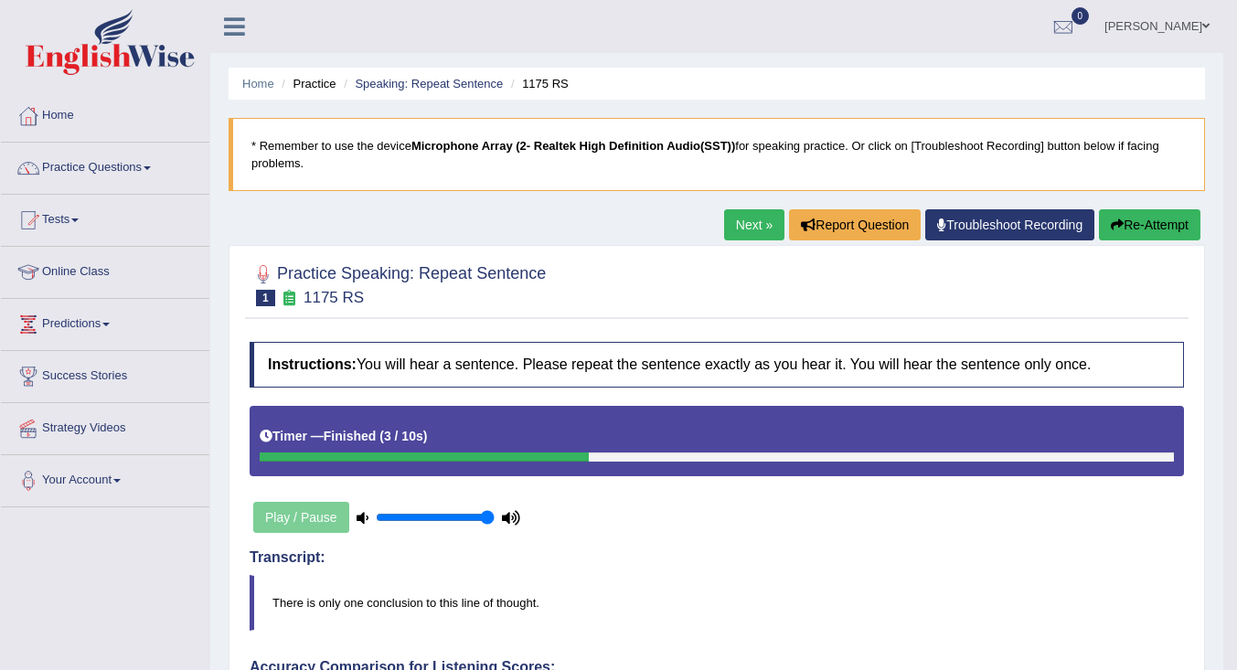
click at [750, 219] on link "Next »" at bounding box center [754, 224] width 60 height 31
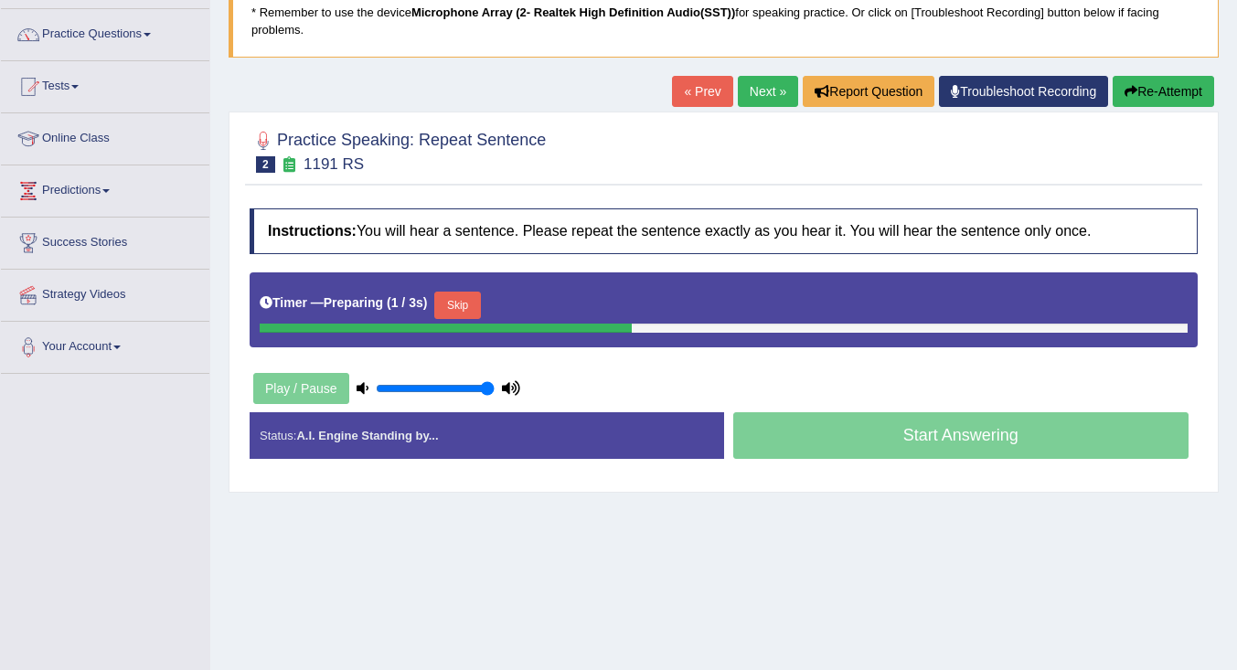
scroll to position [183, 0]
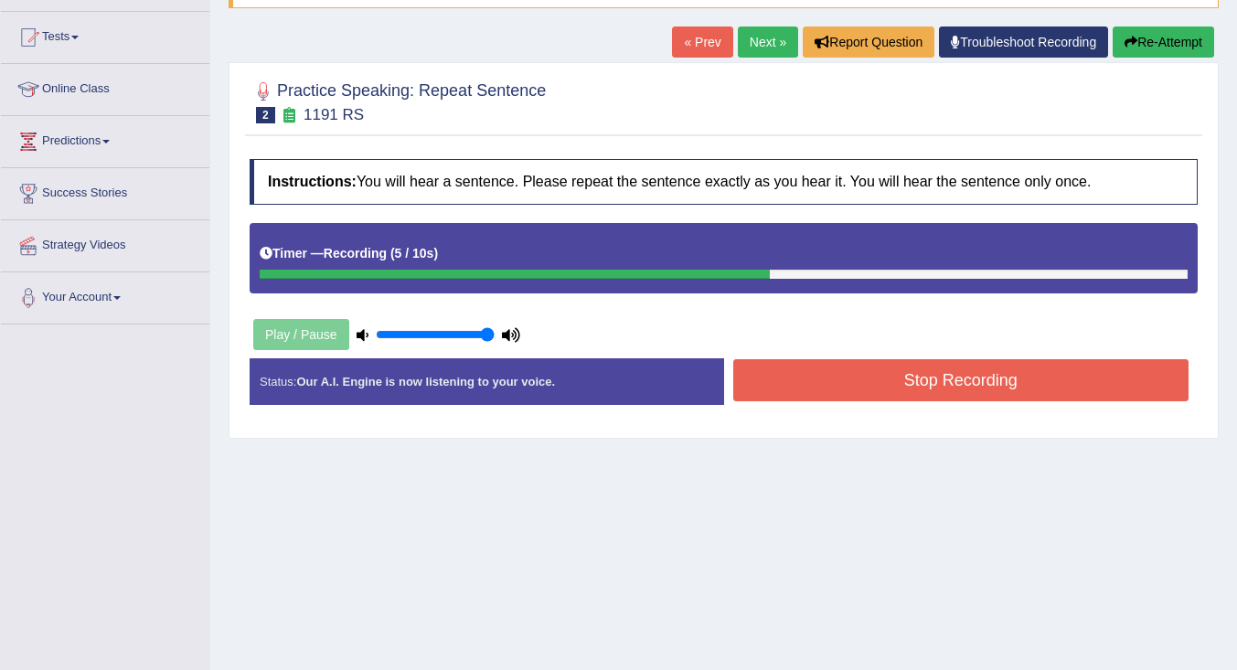
click at [872, 392] on button "Stop Recording" at bounding box center [961, 380] width 456 height 42
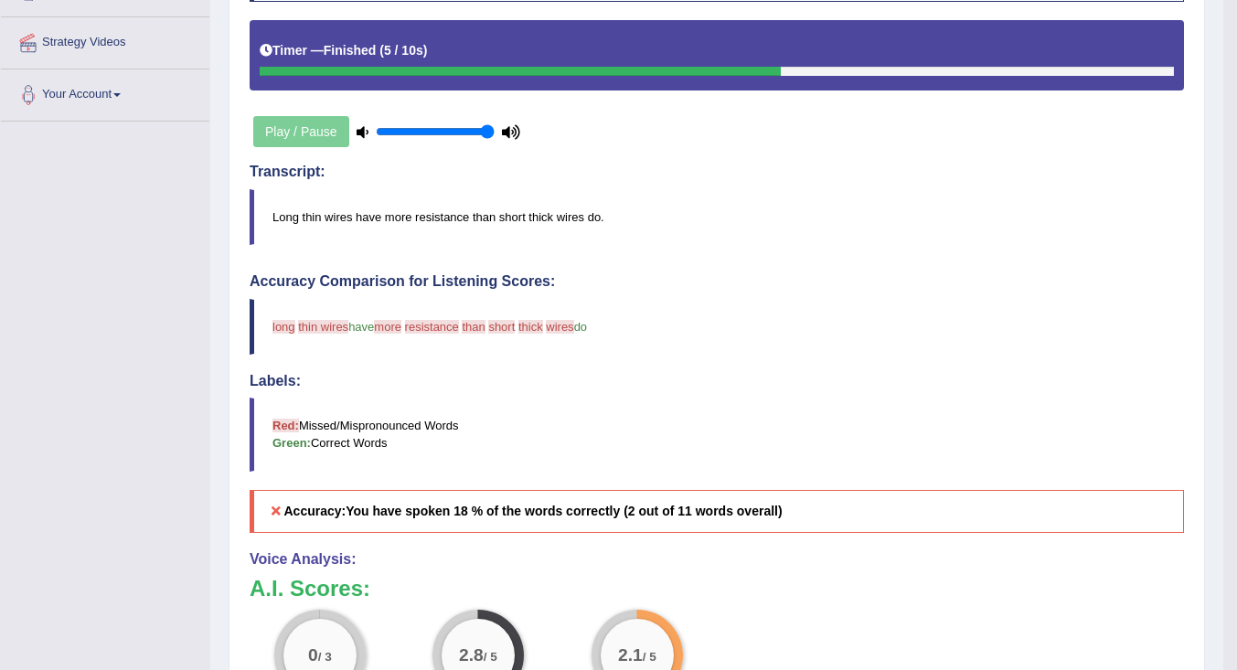
scroll to position [0, 0]
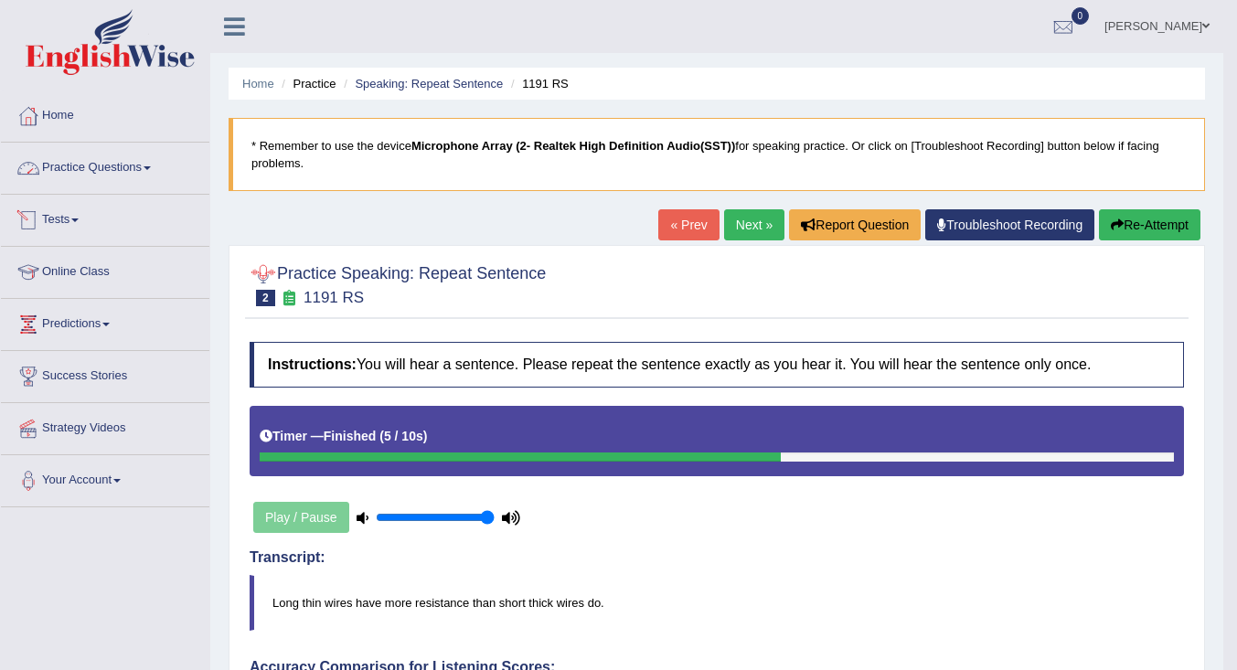
click at [59, 164] on link "Practice Questions" at bounding box center [105, 166] width 208 height 46
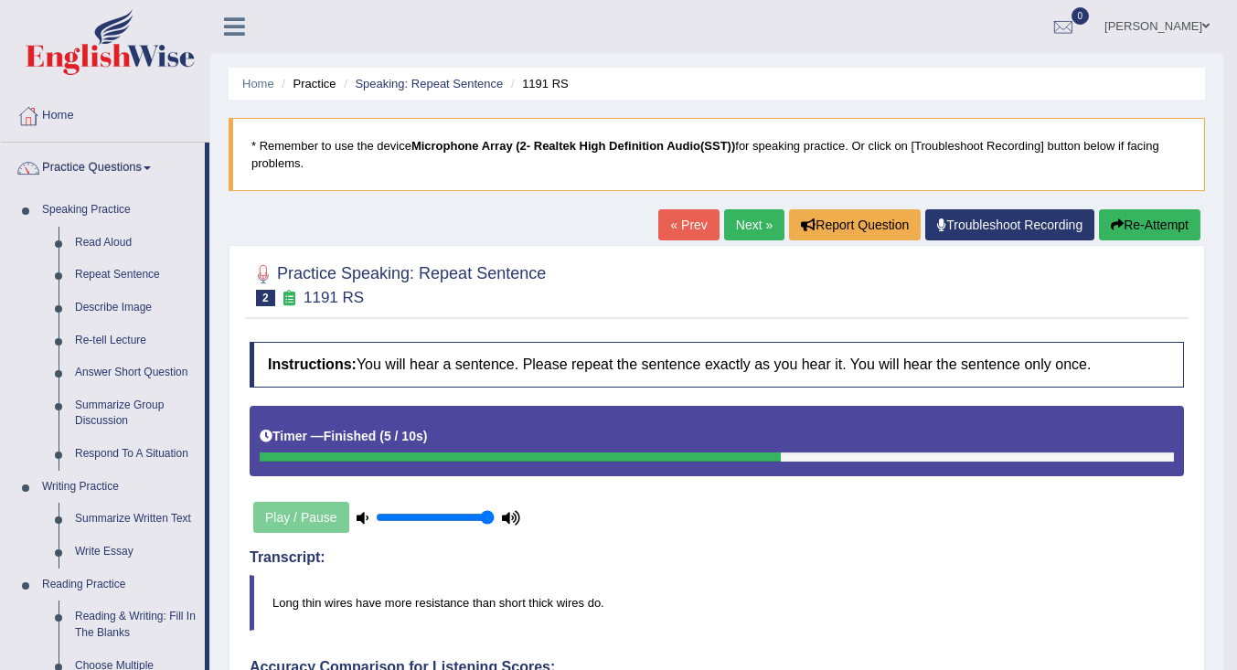
click at [97, 457] on link "Respond To A Situation" at bounding box center [136, 454] width 138 height 33
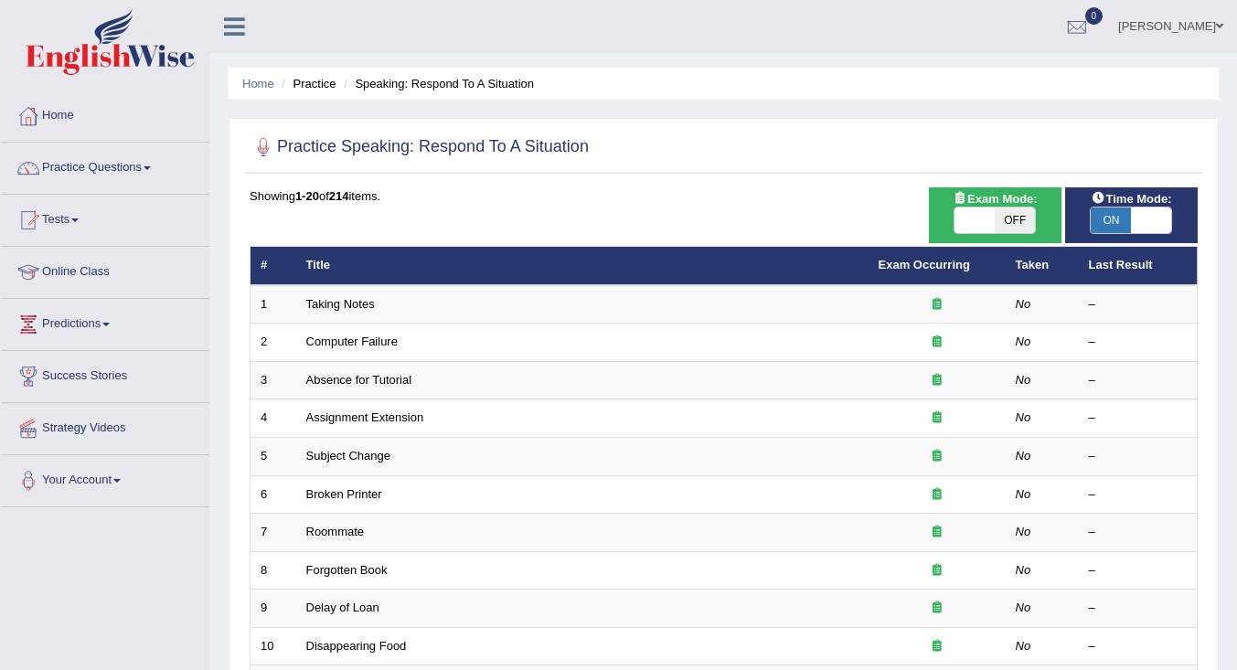
click at [350, 301] on link "Taking Notes" at bounding box center [340, 304] width 69 height 14
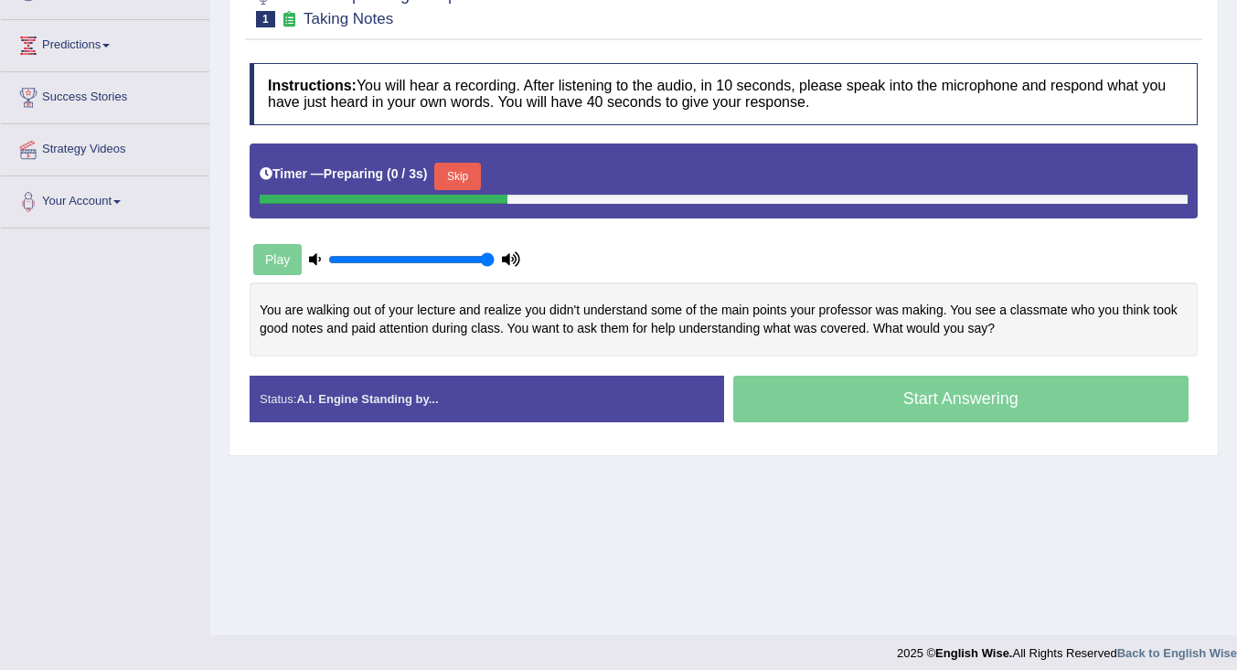
scroll to position [290, 0]
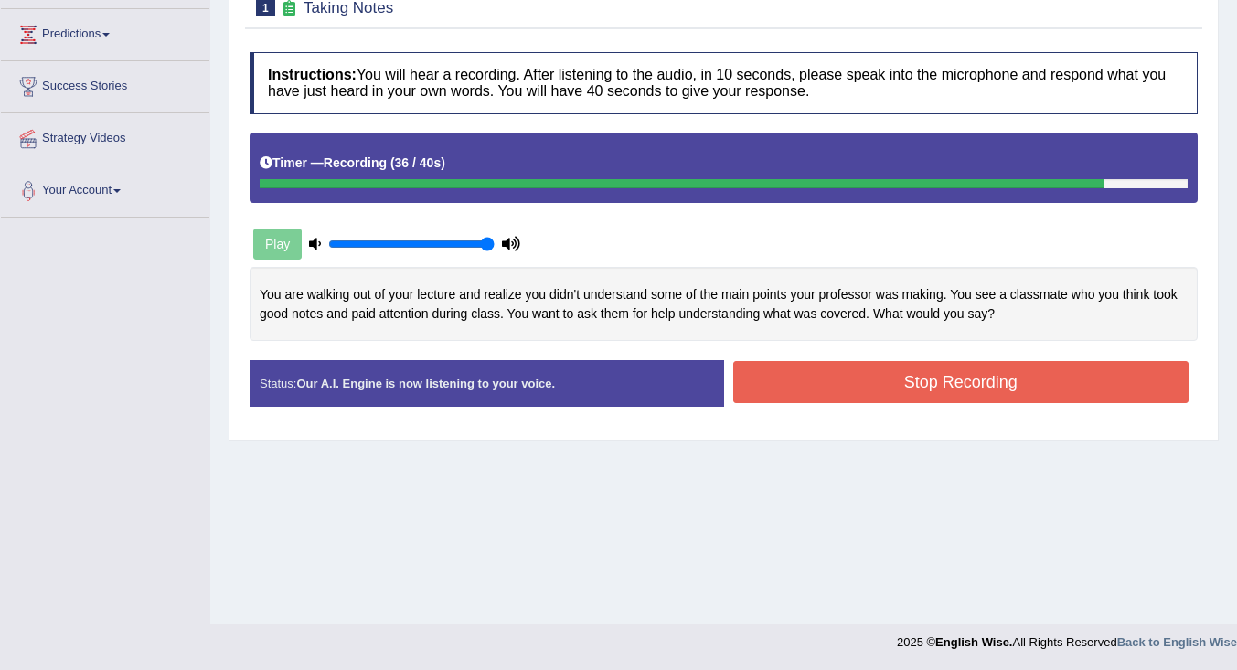
click at [823, 382] on button "Stop Recording" at bounding box center [961, 382] width 456 height 42
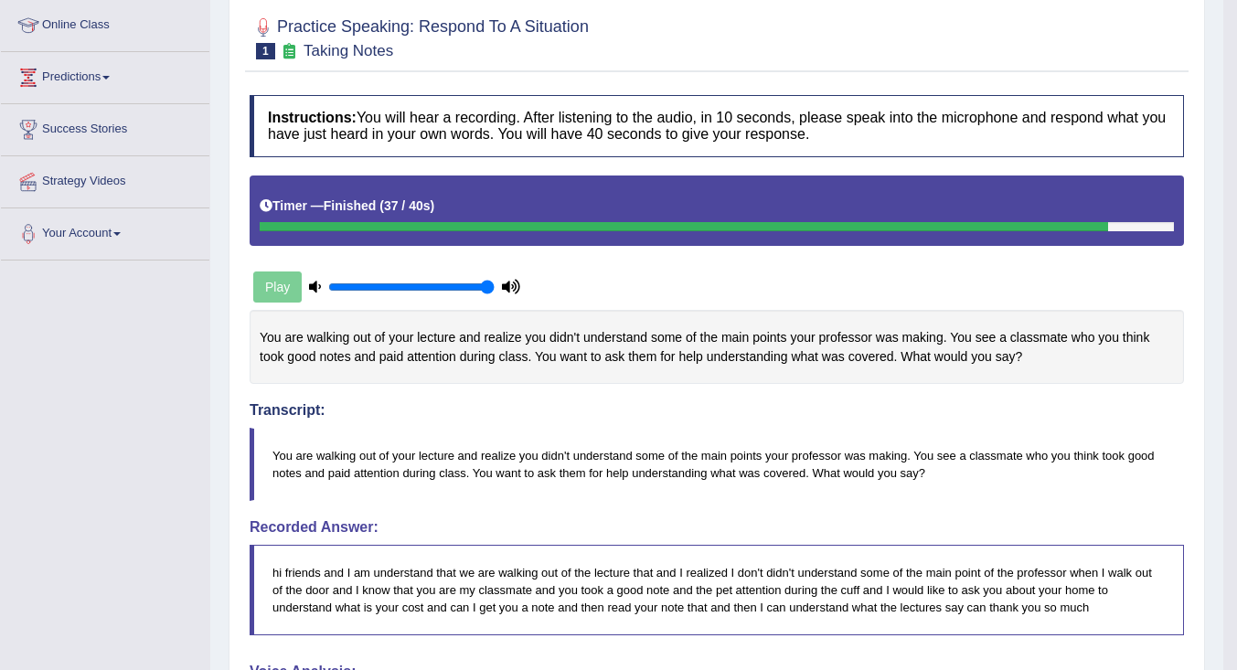
scroll to position [0, 0]
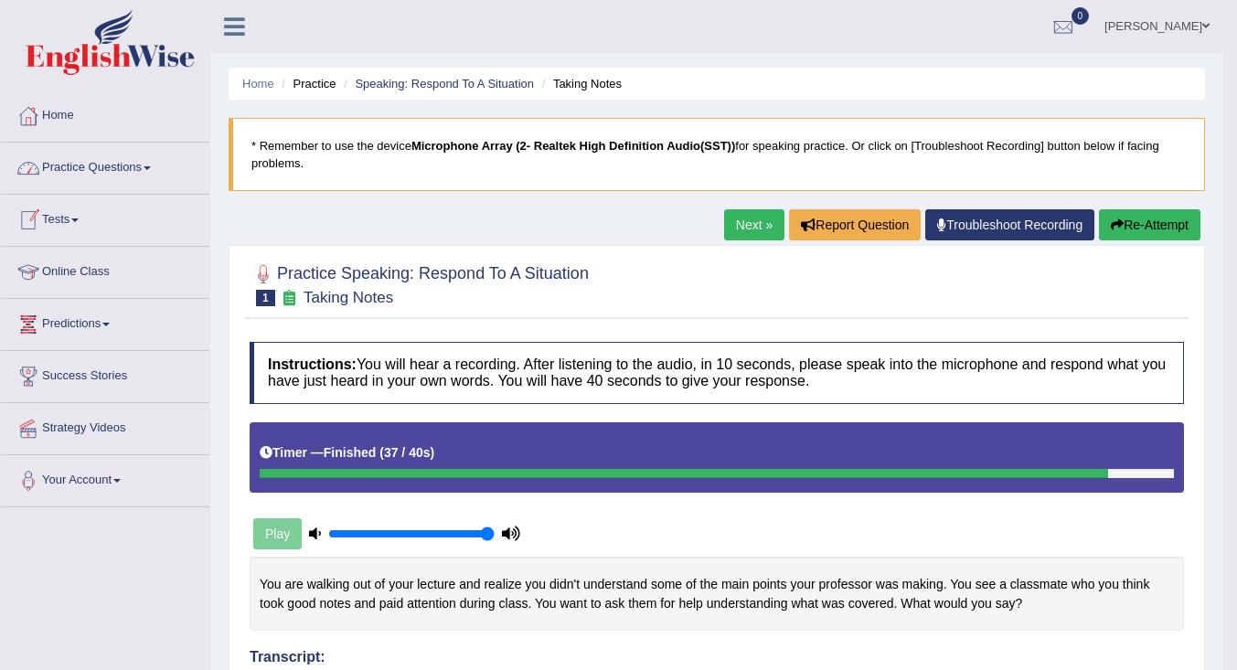
click at [125, 169] on link "Practice Questions" at bounding box center [105, 166] width 208 height 46
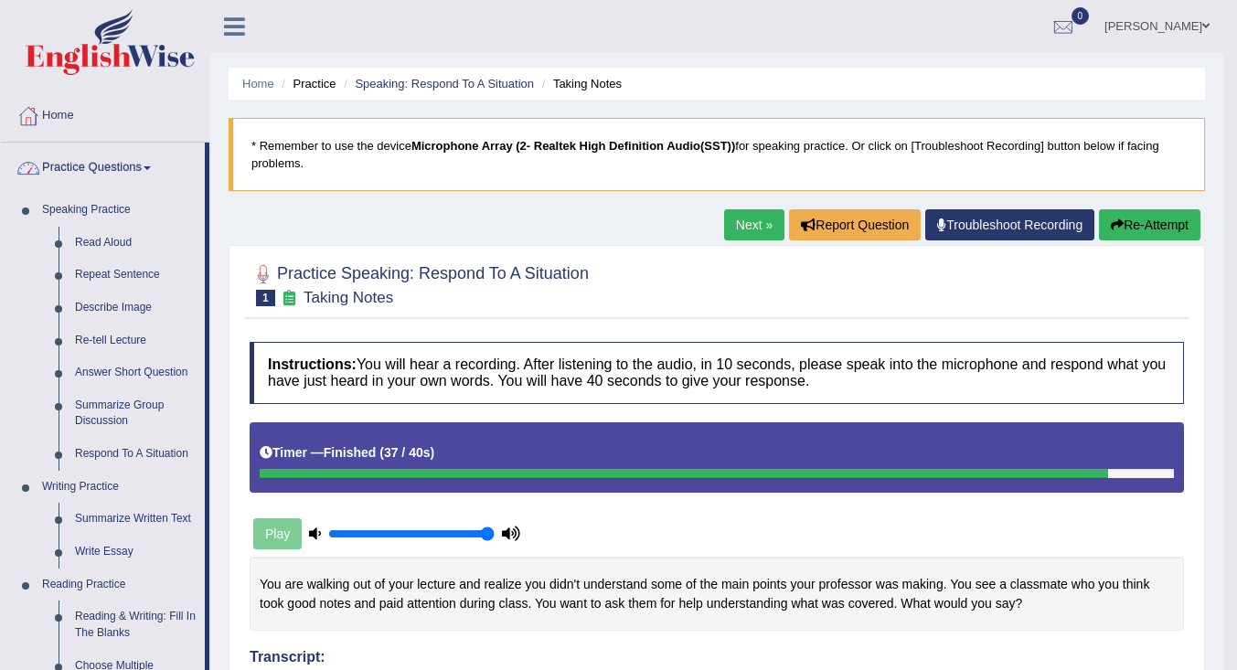
click at [125, 169] on link "Practice Questions" at bounding box center [103, 166] width 204 height 46
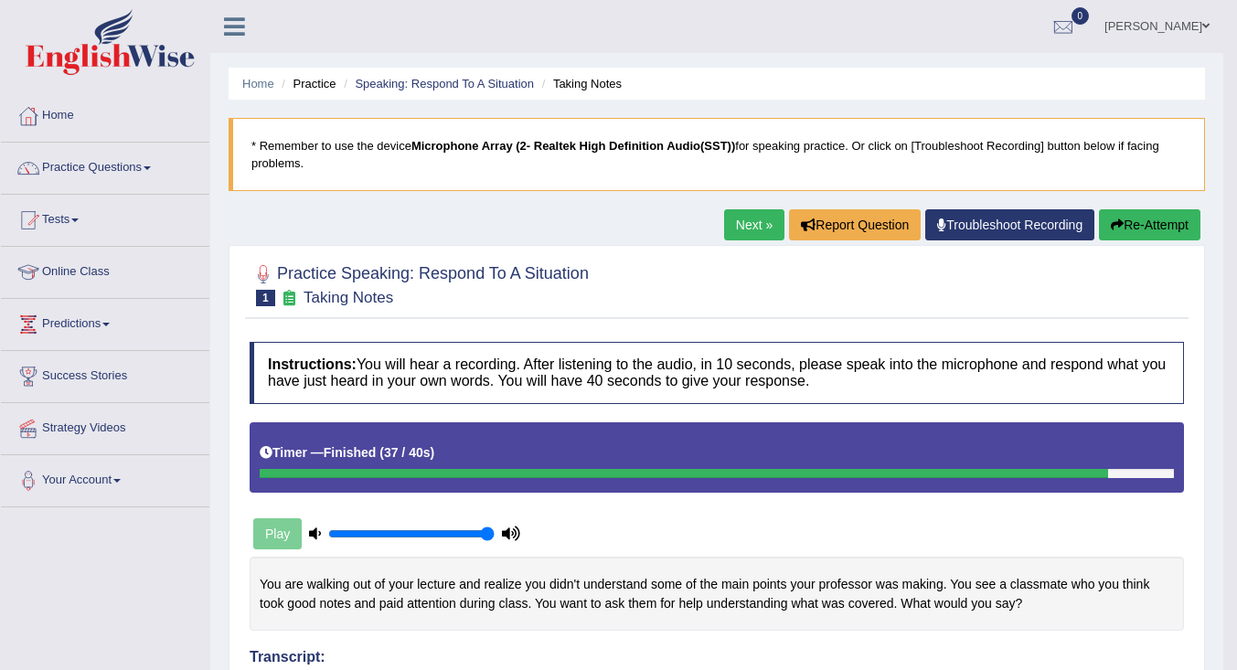
click at [125, 169] on link "Practice Questions" at bounding box center [105, 166] width 208 height 46
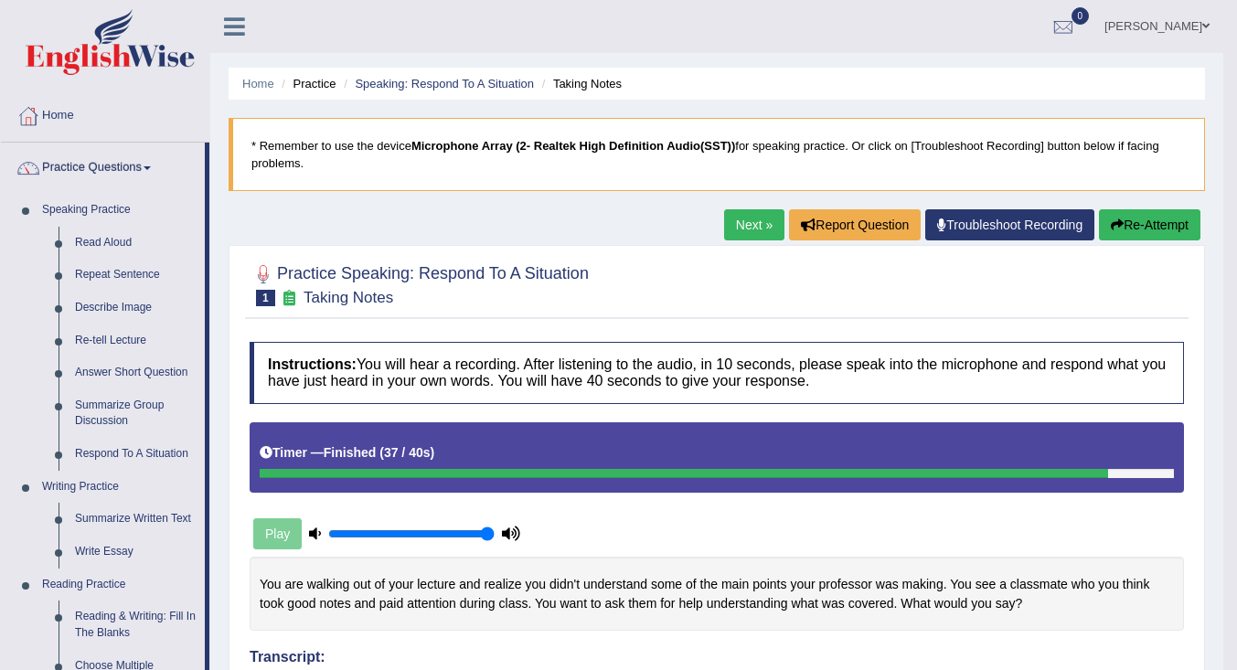
click at [154, 521] on link "Summarize Written Text" at bounding box center [136, 519] width 138 height 33
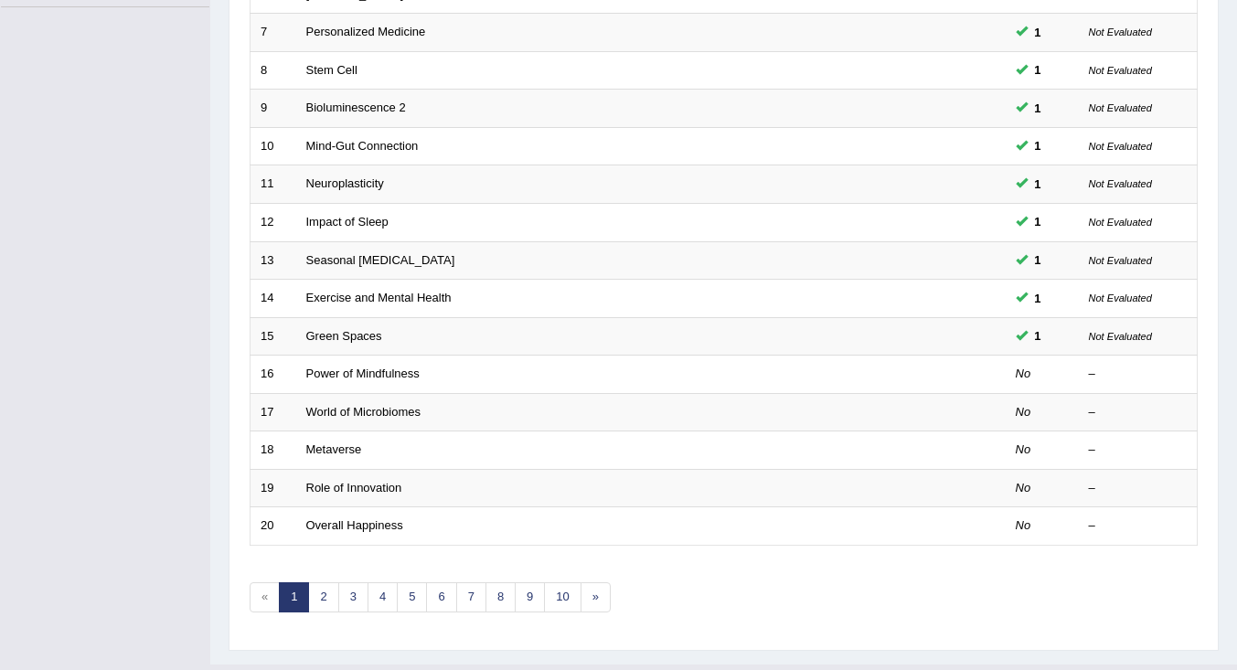
scroll to position [540, 0]
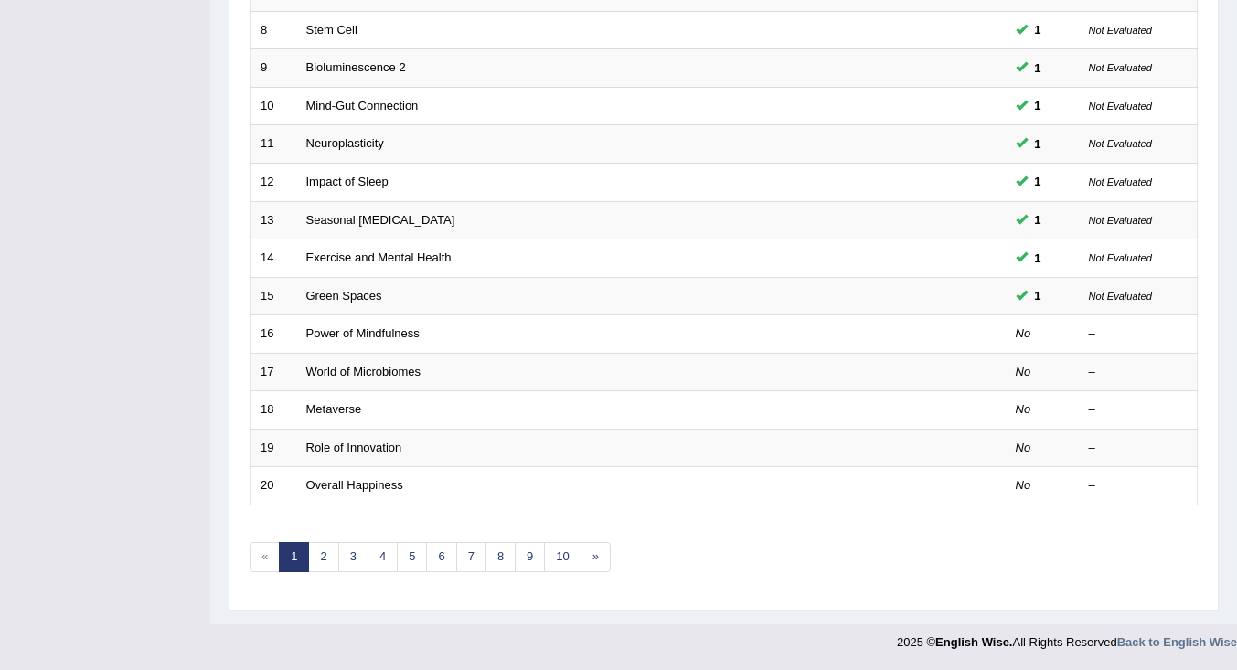
click at [345, 333] on link "Power of Mindfulness" at bounding box center [362, 333] width 113 height 14
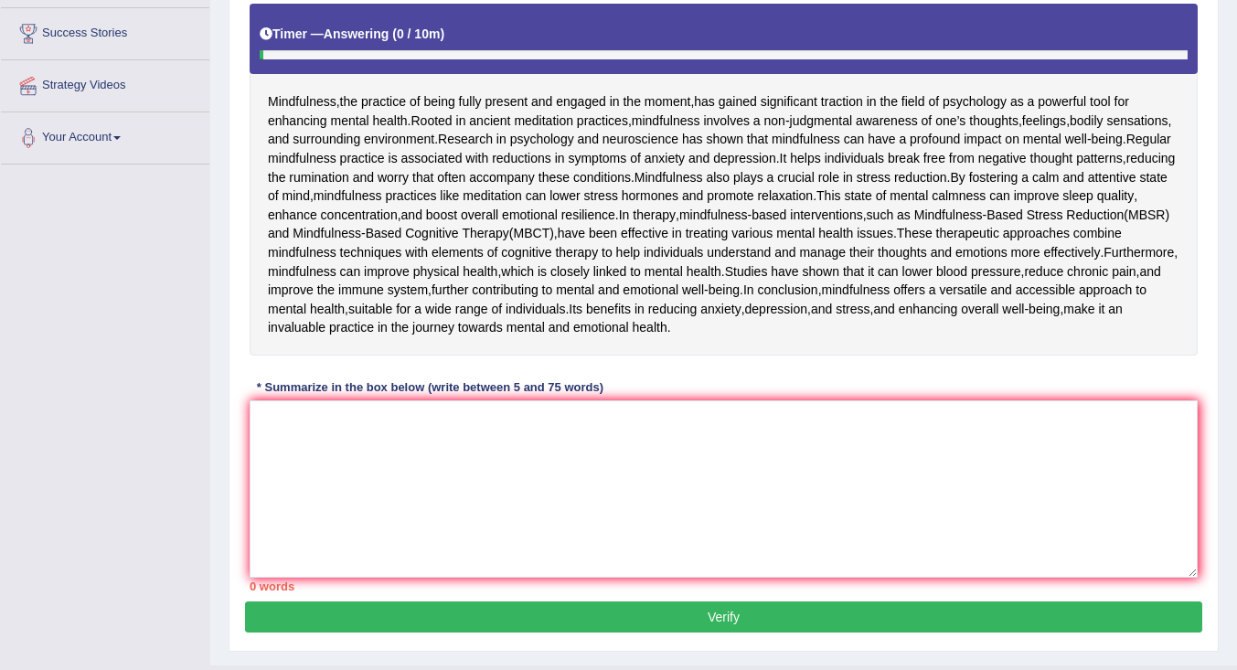
scroll to position [366, 0]
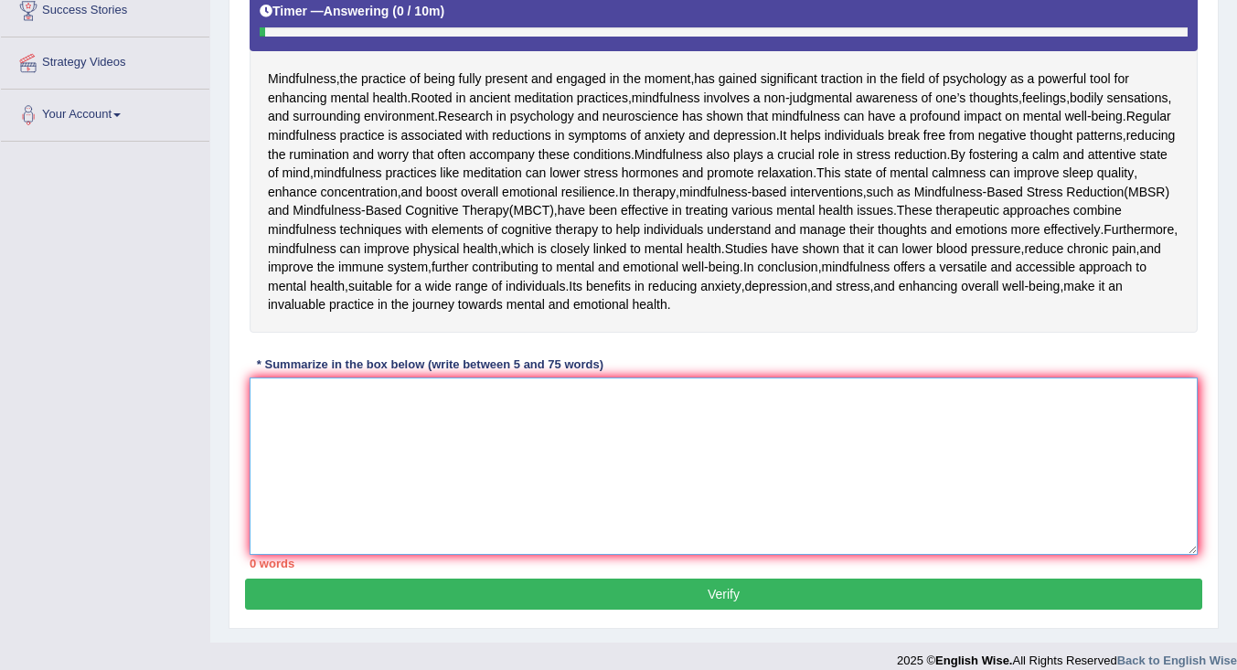
click at [387, 555] on textarea at bounding box center [724, 466] width 948 height 177
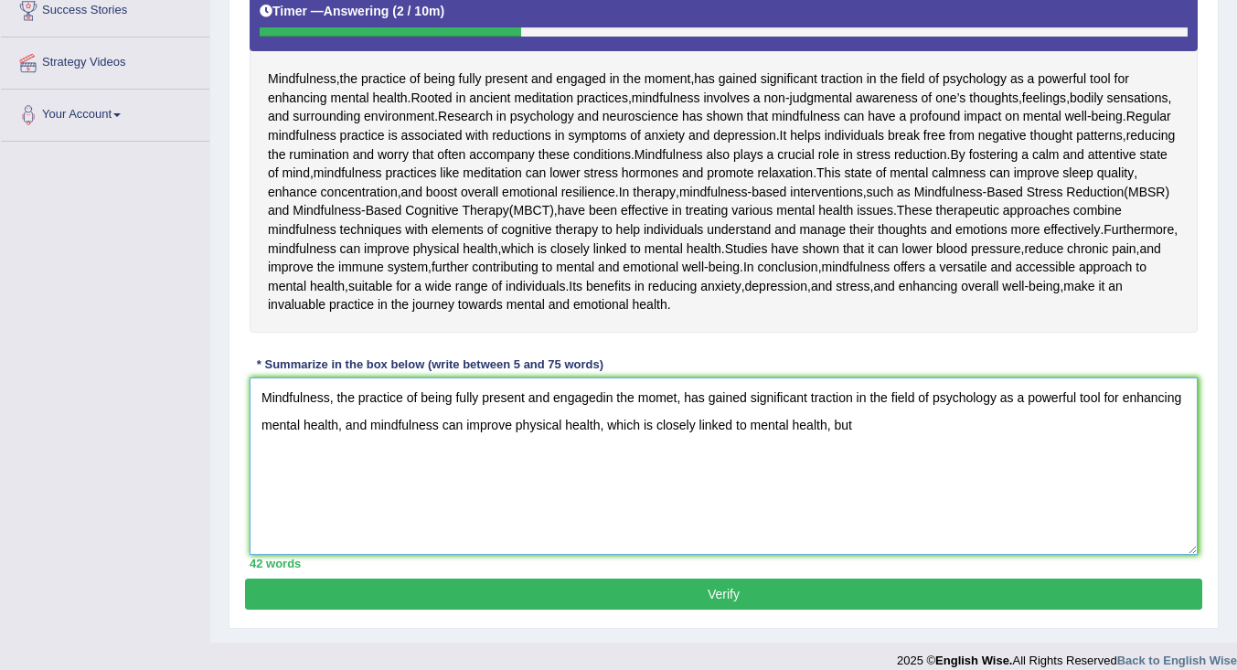
scroll to position [457, 0]
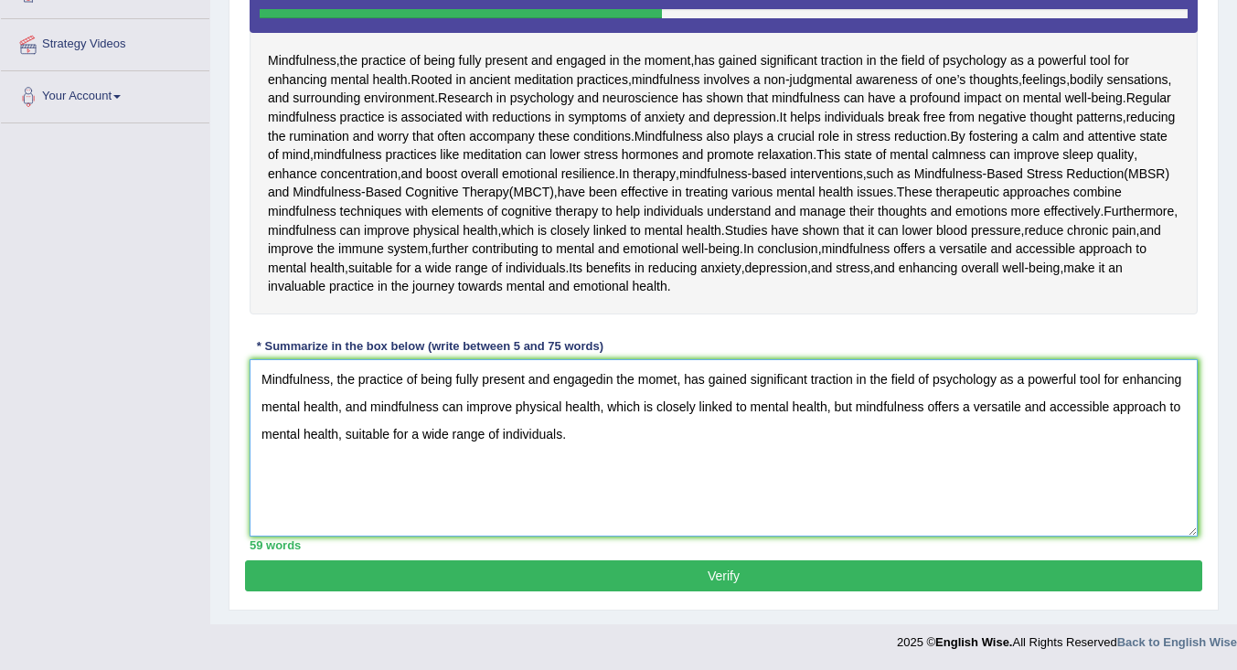
click at [343, 468] on textarea "Mindfulness, the practice of being fully present and engagedin the momet, has g…" at bounding box center [724, 447] width 948 height 177
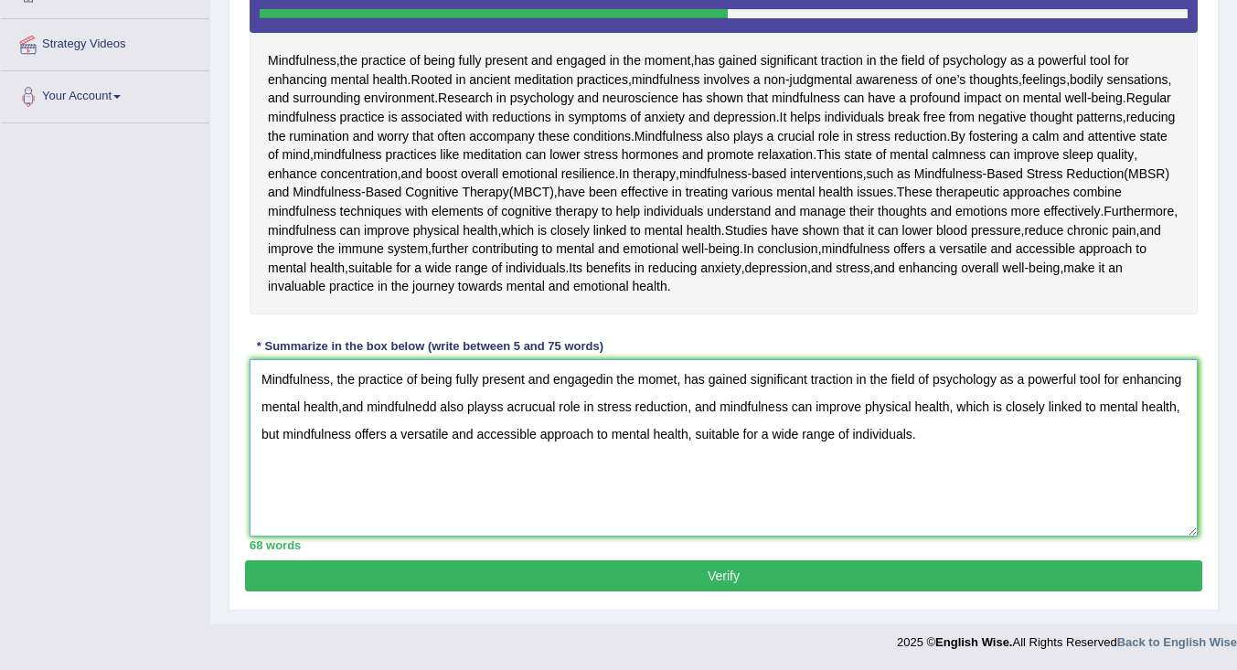
scroll to position [366, 0]
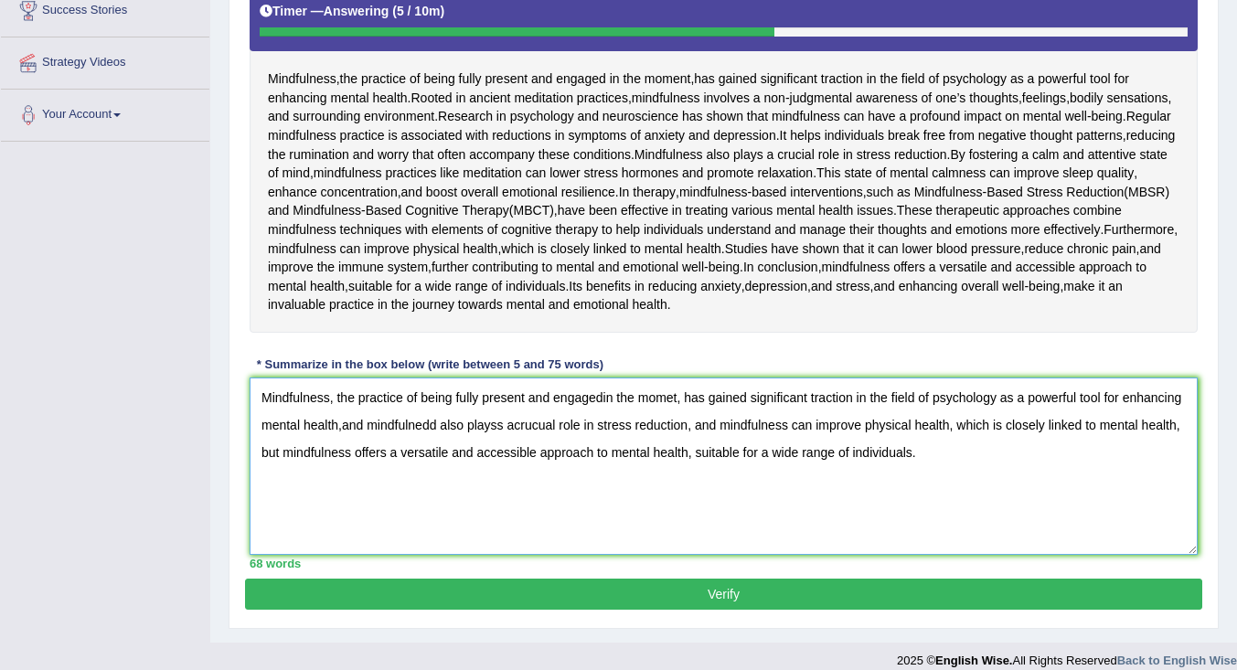
click at [604, 537] on textarea "Mindfulness, the practice of being fully present and engagedin the momet, has g…" at bounding box center [724, 466] width 948 height 177
click at [676, 534] on textarea "Mindfulness, the practice of being fully present and engaged in the momet, has …" at bounding box center [724, 466] width 948 height 177
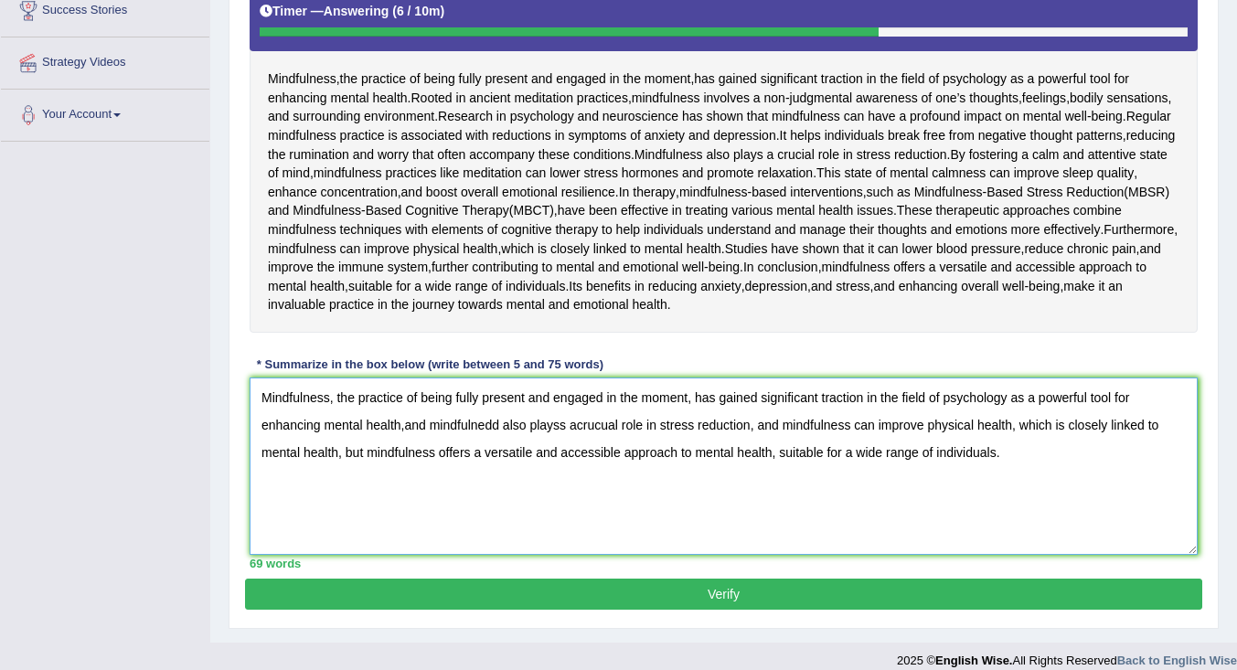
click at [495, 555] on textarea "Mindfulness, the practice of being fully present and engaged in the moment, has…" at bounding box center [724, 466] width 948 height 177
click at [563, 555] on textarea "Mindfulness, the practice of being fully present and engaged in the moment, has…" at bounding box center [724, 466] width 948 height 177
click at [570, 555] on textarea "Mindfulness, the practice of being fully present and engaged in the moment, has…" at bounding box center [724, 466] width 948 height 177
click at [605, 555] on textarea "Mindfulness, the practice of being fully present and engaged in the moment, has…" at bounding box center [724, 466] width 948 height 177
click at [769, 555] on textarea "Mindfulness, the practice of being fully present and engaged in the moment, has…" at bounding box center [724, 466] width 948 height 177
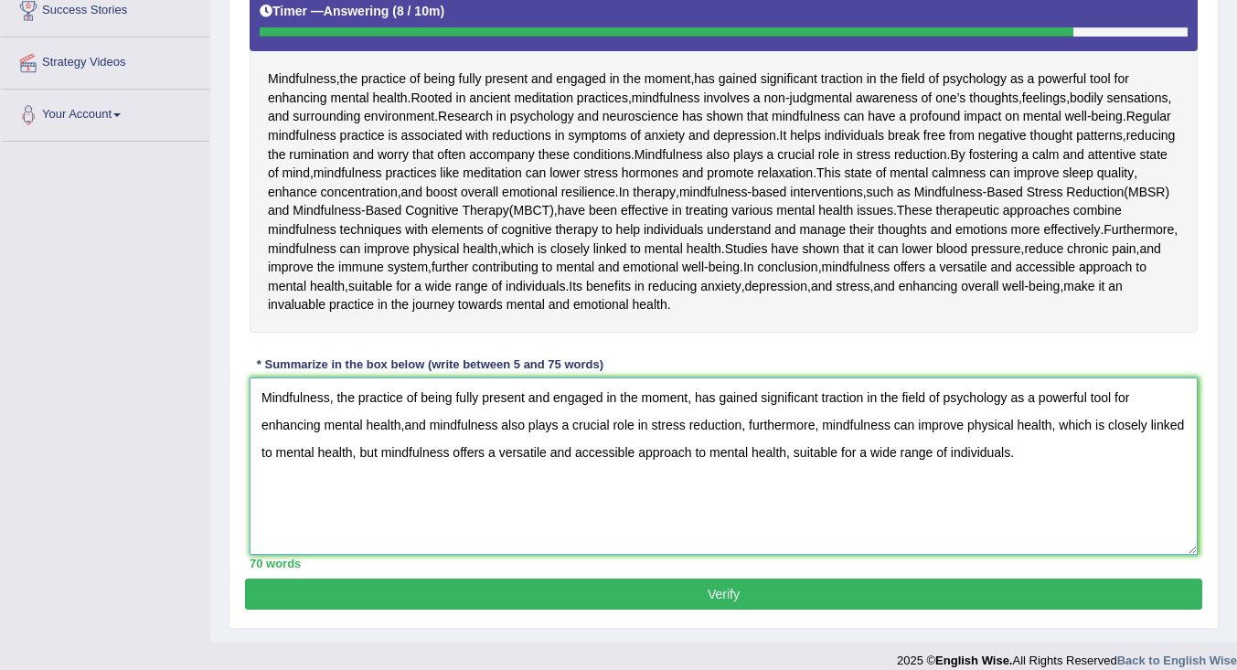
type textarea "Mindfulness, the practice of being fully present and engaged in the moment, has…"
click at [146, 506] on div "Toggle navigation Home Practice Questions Speaking Practice Read Aloud Repeat S…" at bounding box center [618, 156] width 1237 height 1045
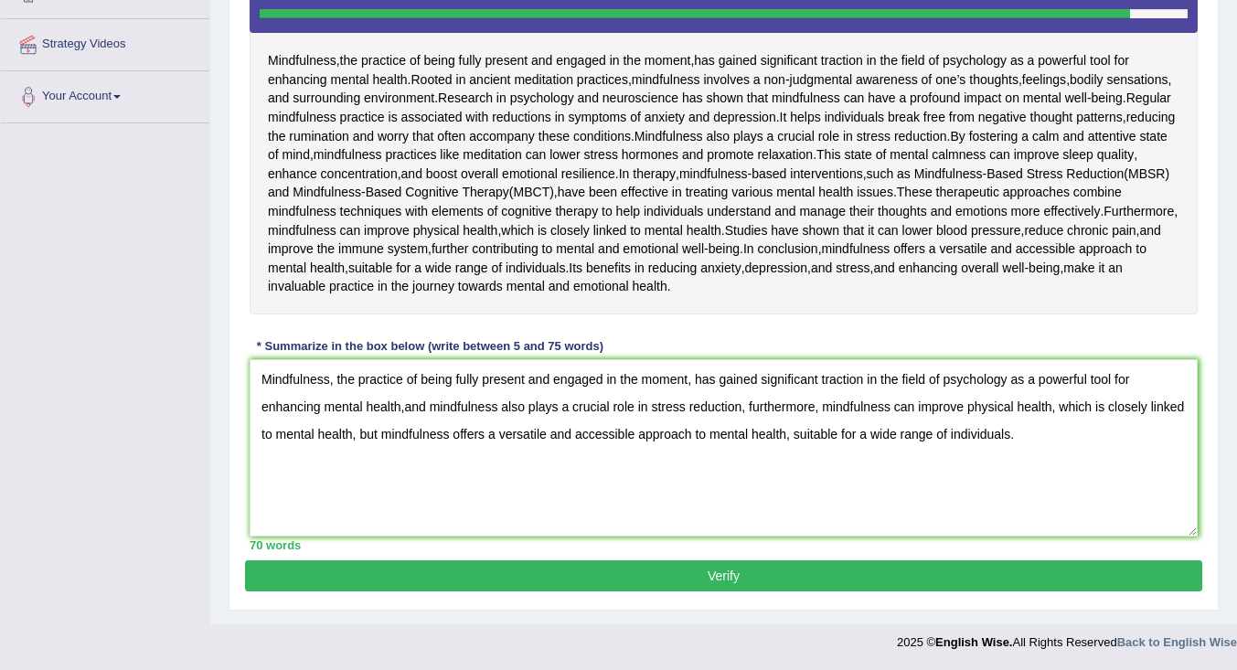
scroll to position [516, 0]
click at [346, 579] on button "Verify" at bounding box center [723, 575] width 957 height 31
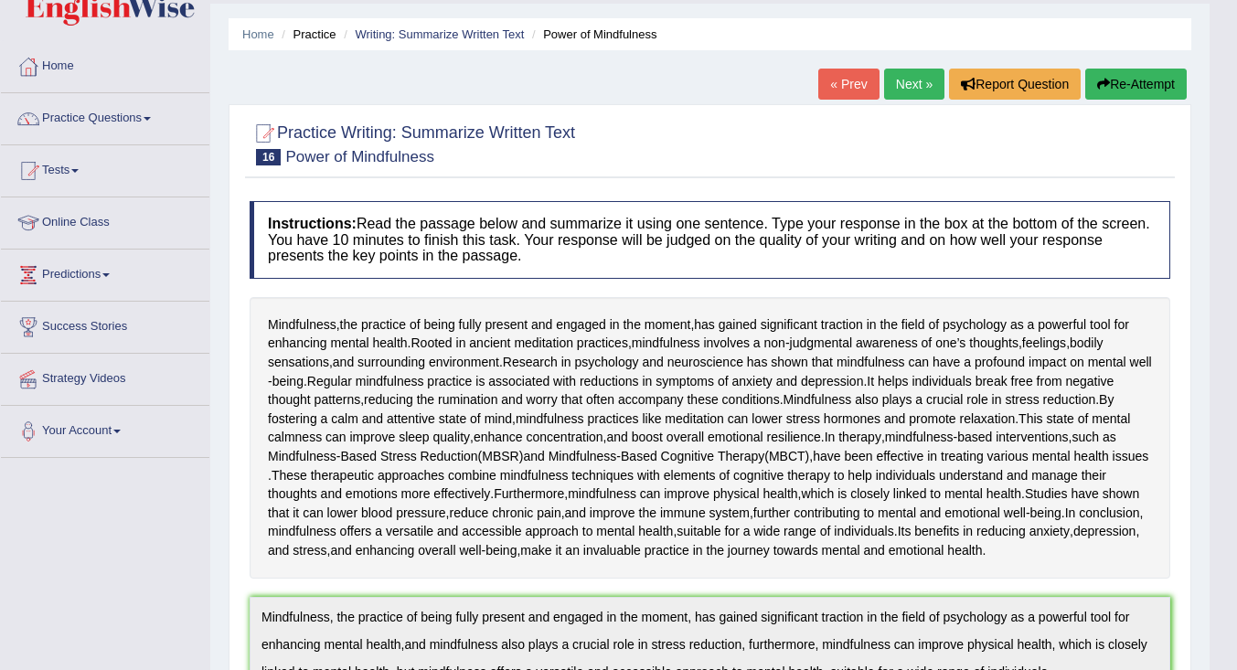
scroll to position [0, 0]
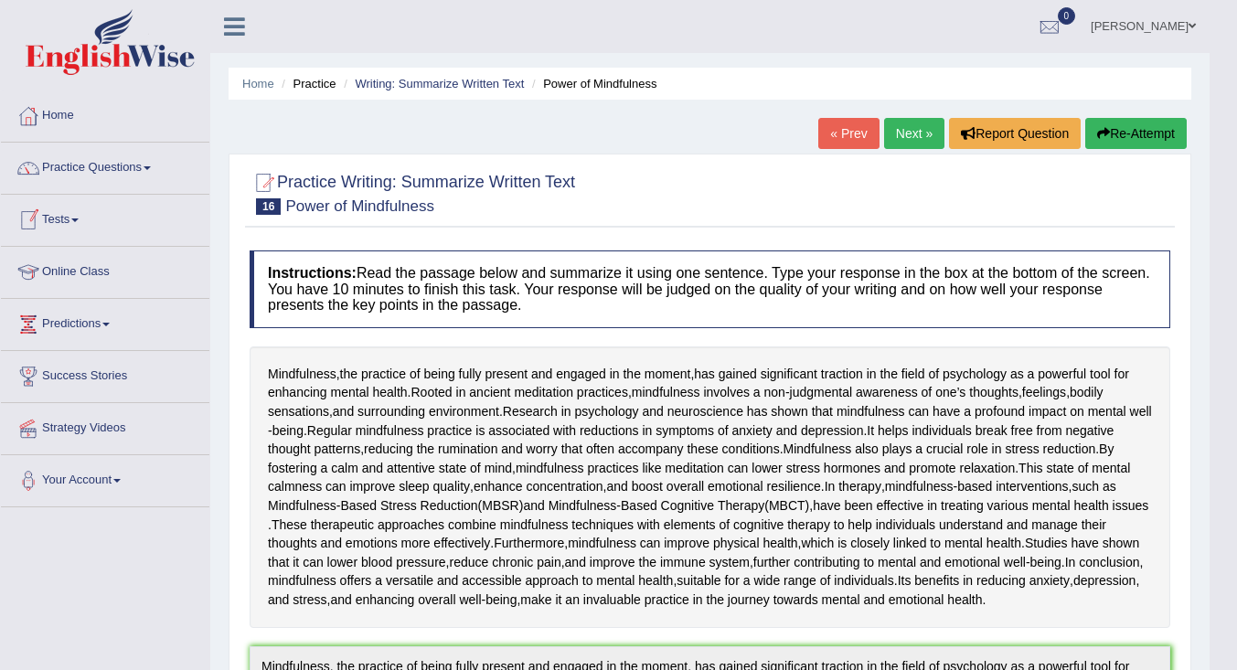
click at [56, 217] on link "Tests" at bounding box center [105, 218] width 208 height 46
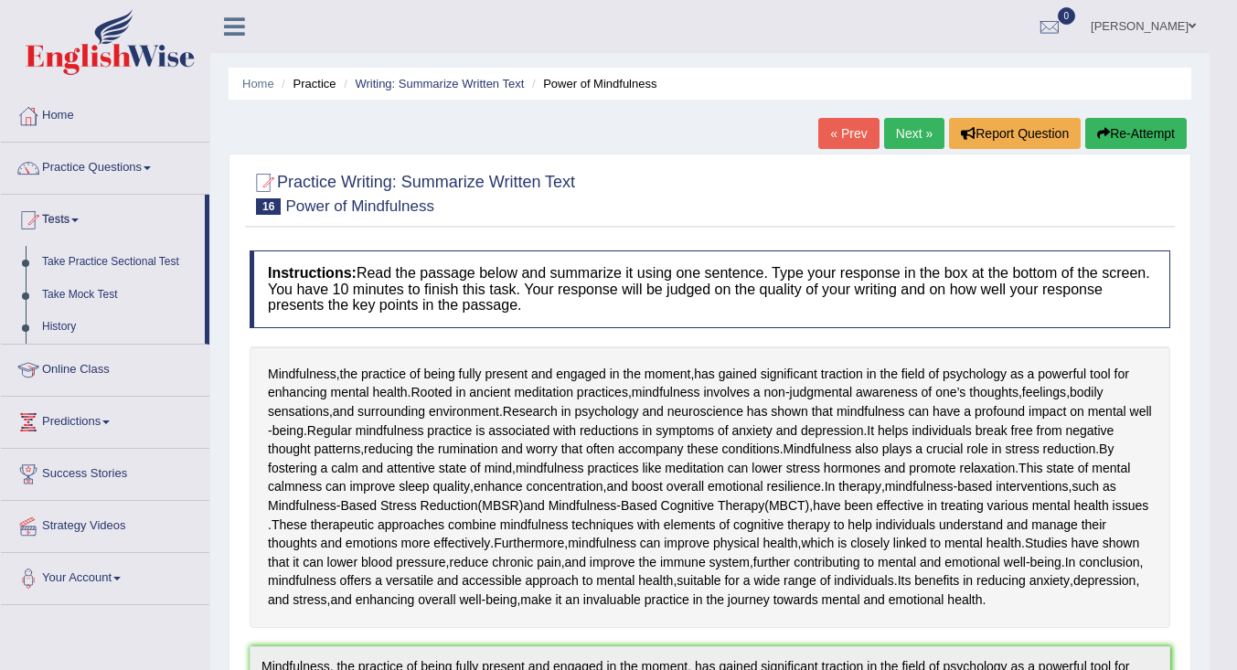
click at [87, 291] on link "Take Mock Test" at bounding box center [119, 295] width 171 height 33
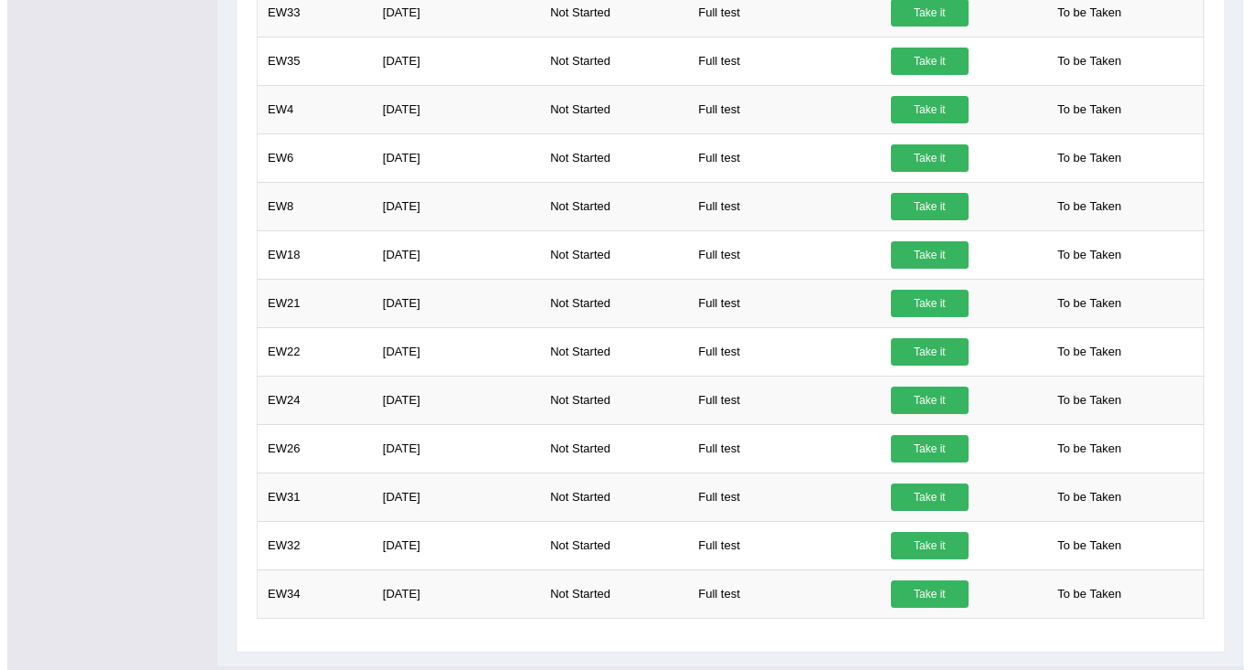
scroll to position [1227, 0]
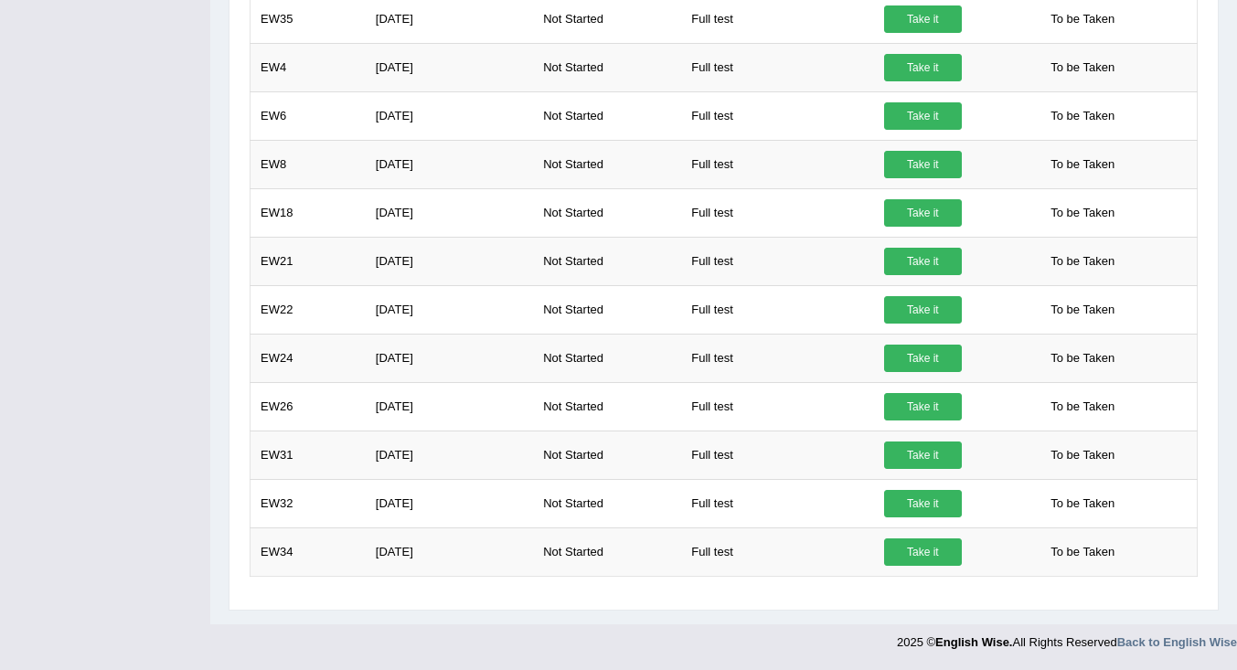
click at [925, 510] on link "Take it" at bounding box center [923, 503] width 78 height 27
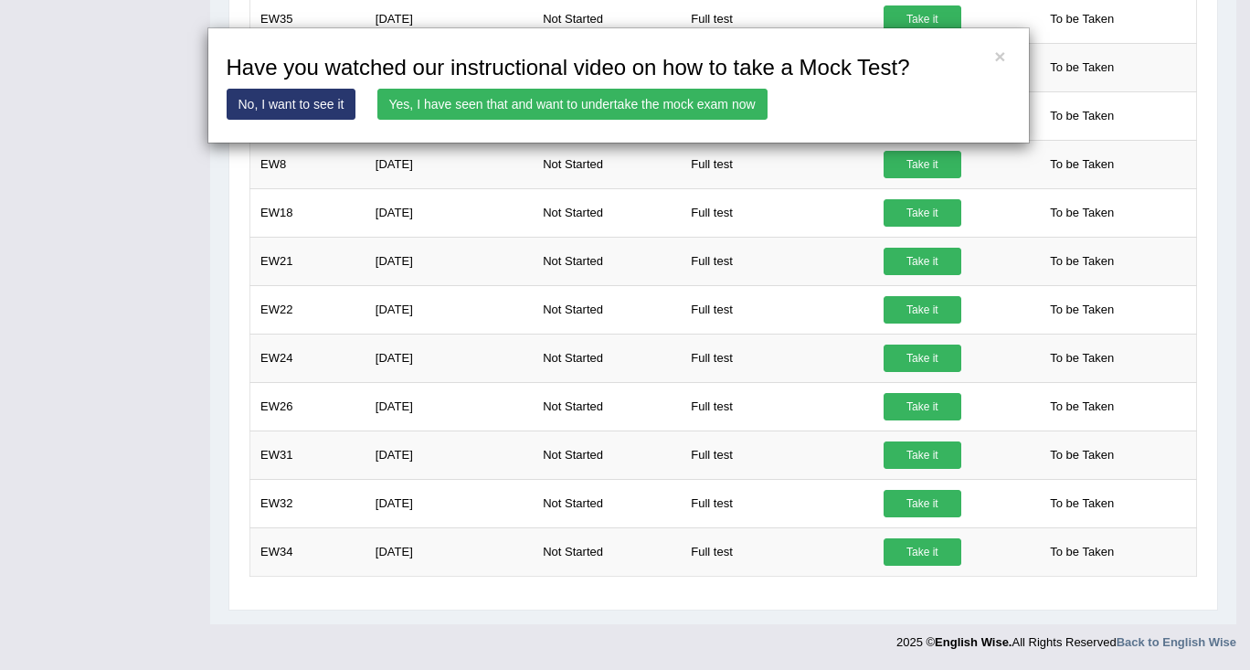
click at [497, 96] on link "Yes, I have seen that and want to undertake the mock exam now" at bounding box center [573, 104] width 390 height 31
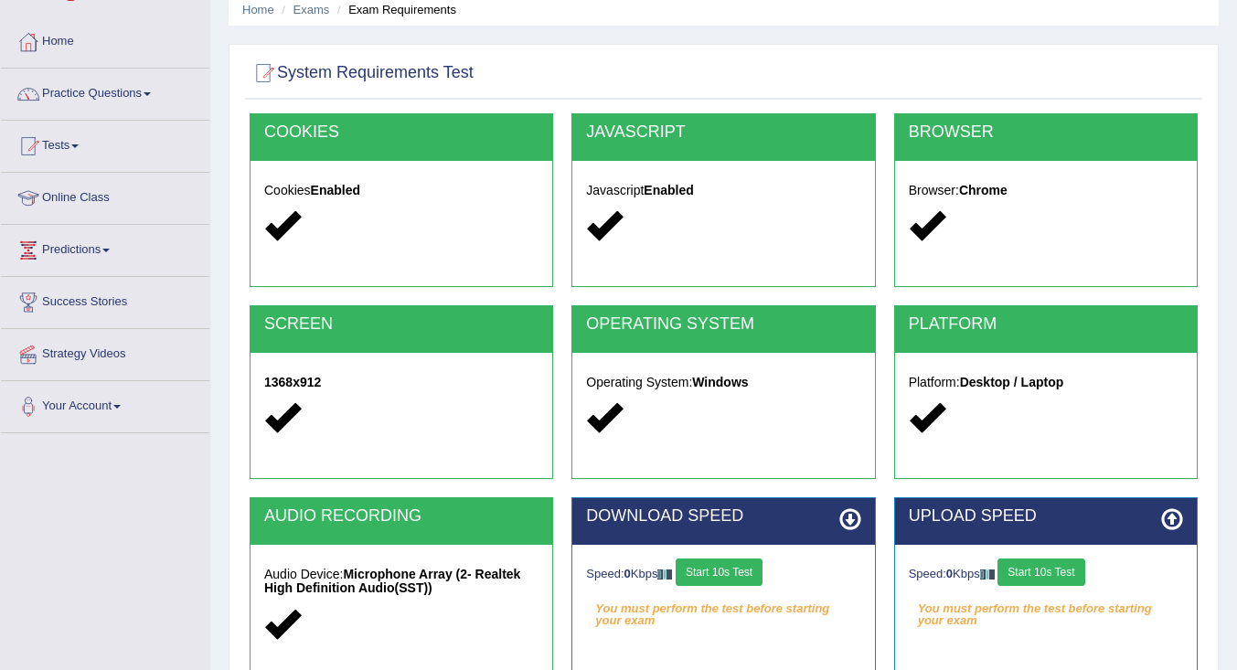
scroll to position [91, 0]
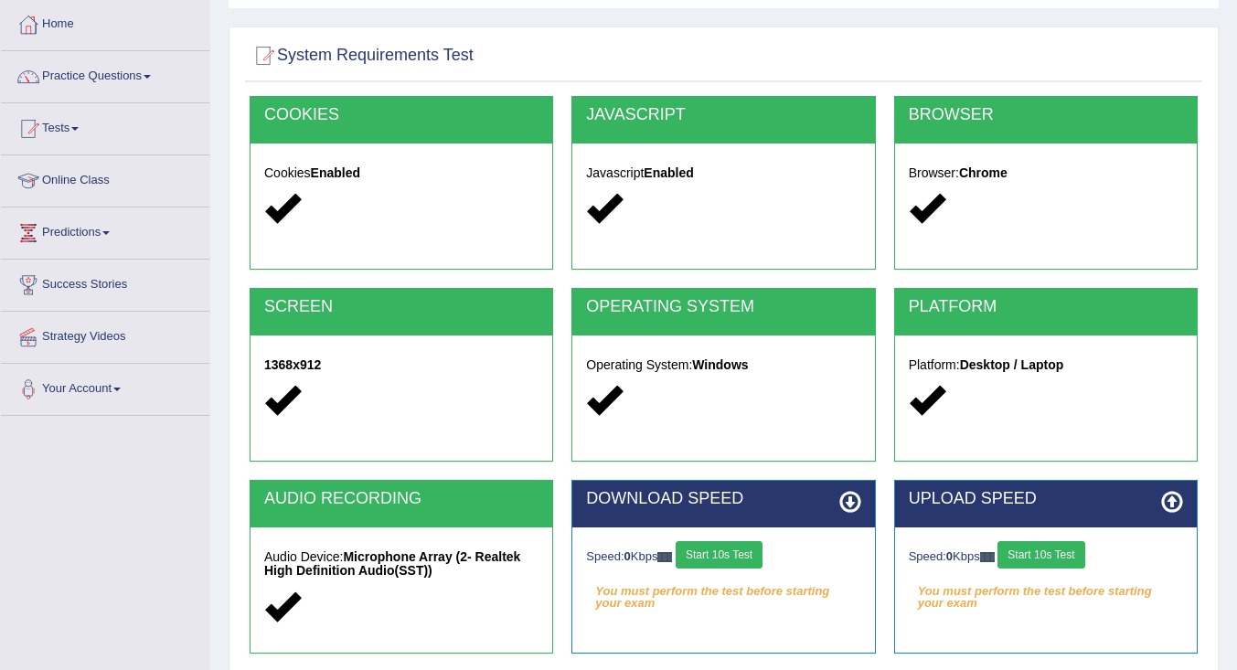
click at [718, 553] on button "Start 10s Test" at bounding box center [718, 554] width 87 height 27
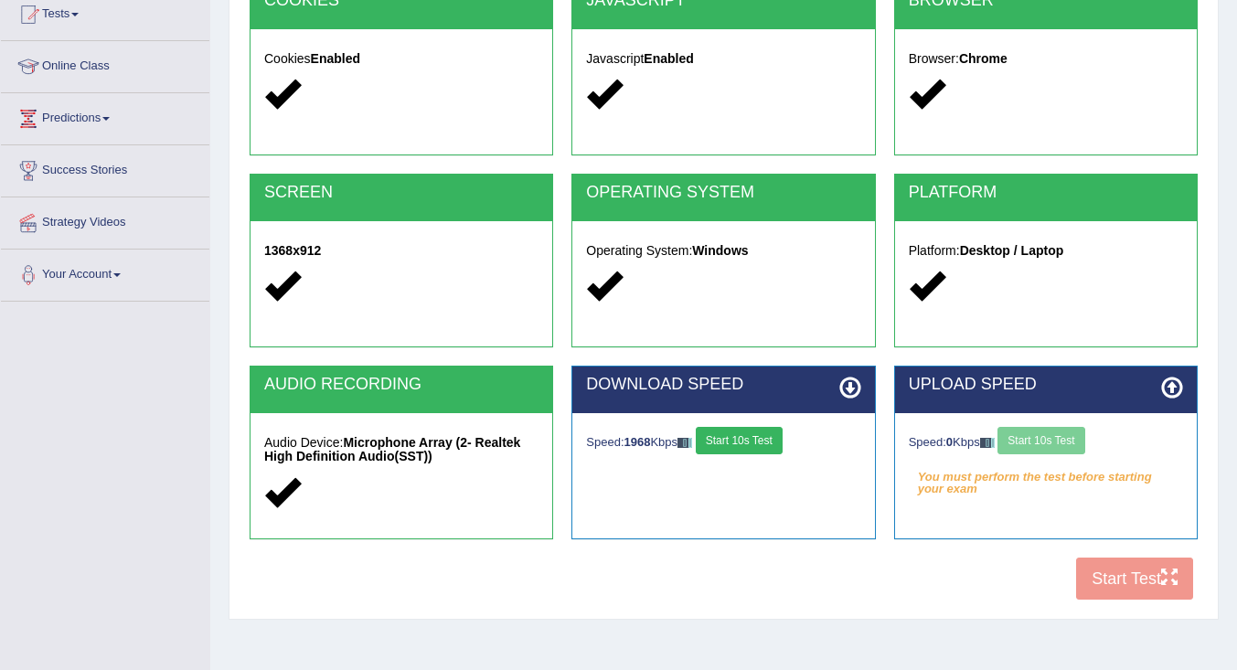
scroll to position [274, 0]
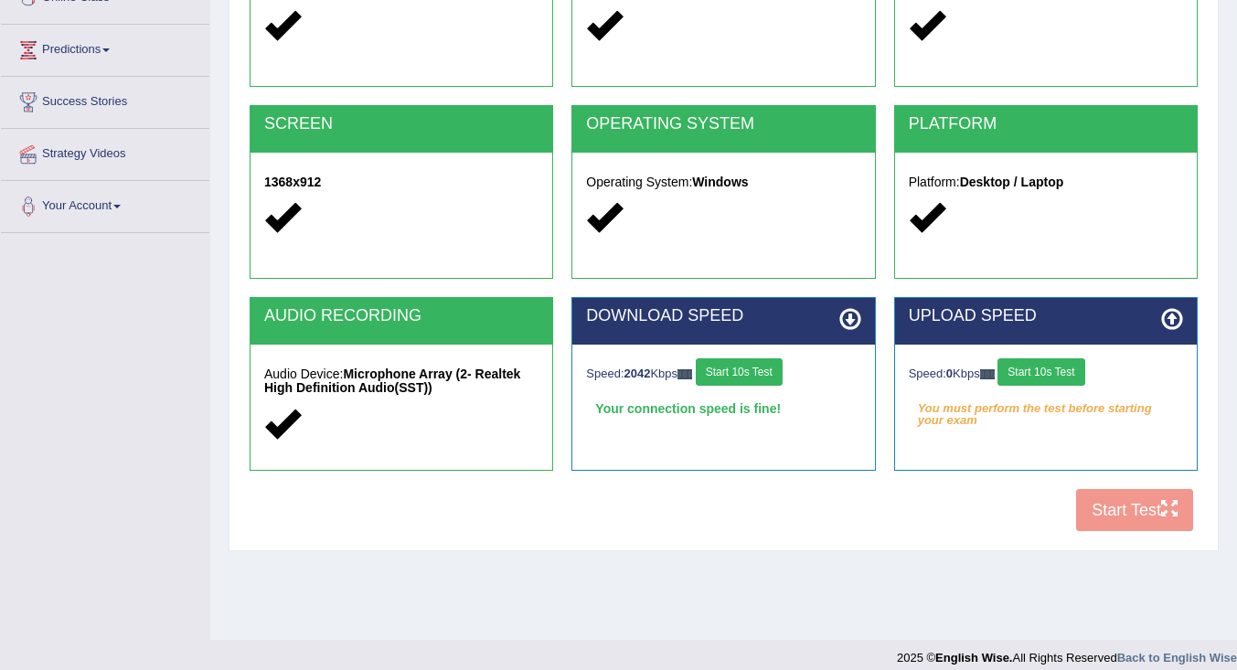
click at [1048, 364] on button "Start 10s Test" at bounding box center [1040, 371] width 87 height 27
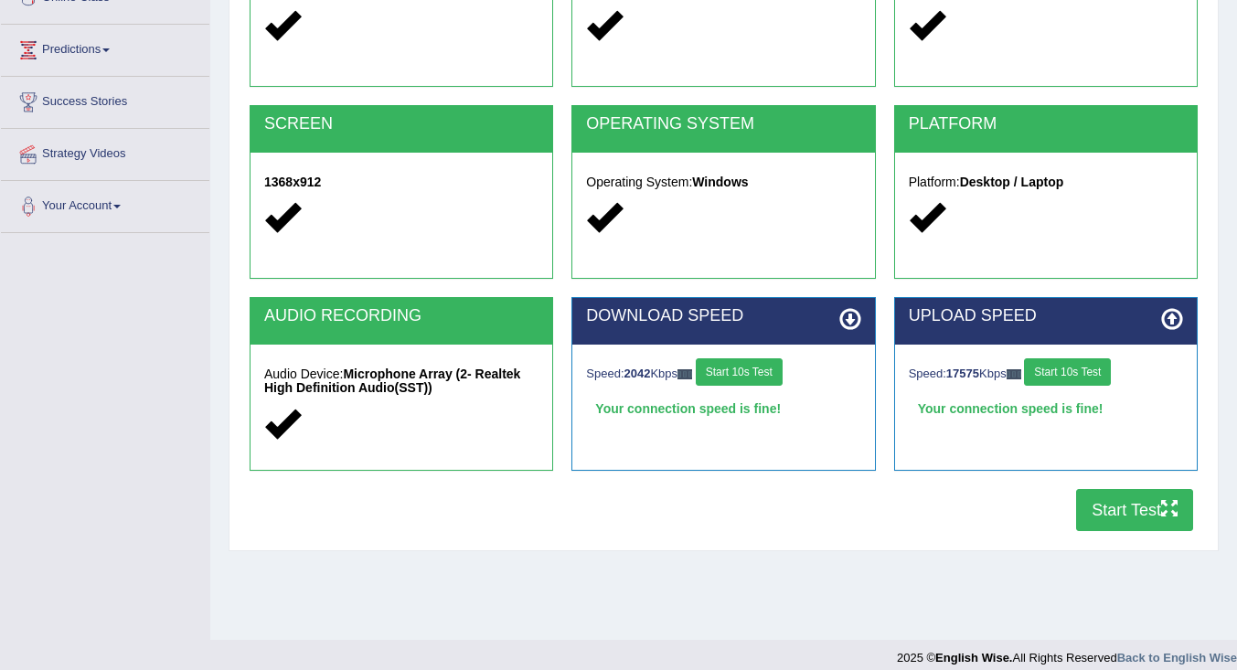
click at [1122, 506] on button "Start Test" at bounding box center [1134, 510] width 117 height 42
